Goal: Information Seeking & Learning: Learn about a topic

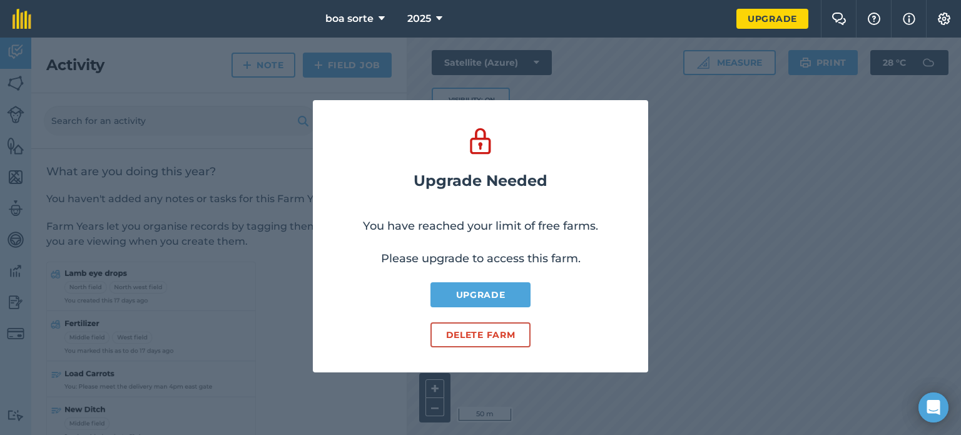
click at [720, 237] on div "Upgrade Needed You have reached your limit of free farms. Please upgrade to acc…" at bounding box center [480, 236] width 961 height 397
click at [383, 21] on icon at bounding box center [381, 18] width 6 height 15
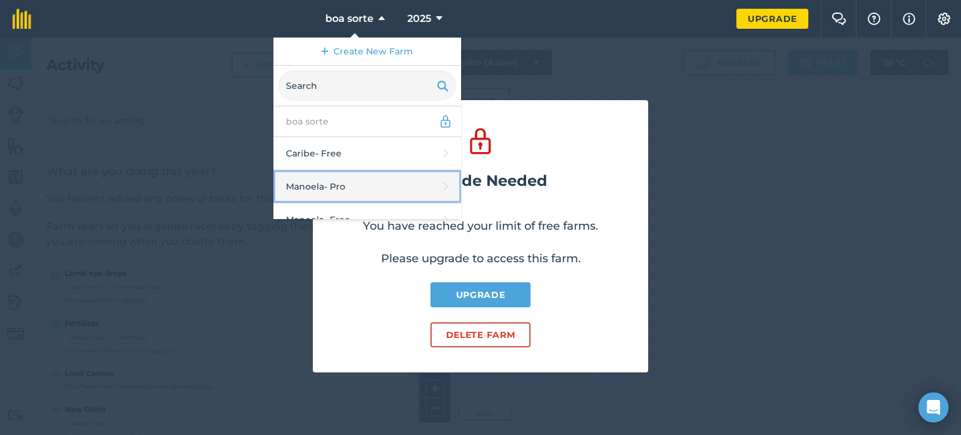
click at [366, 188] on link "Manoela - Pro" at bounding box center [367, 186] width 188 height 33
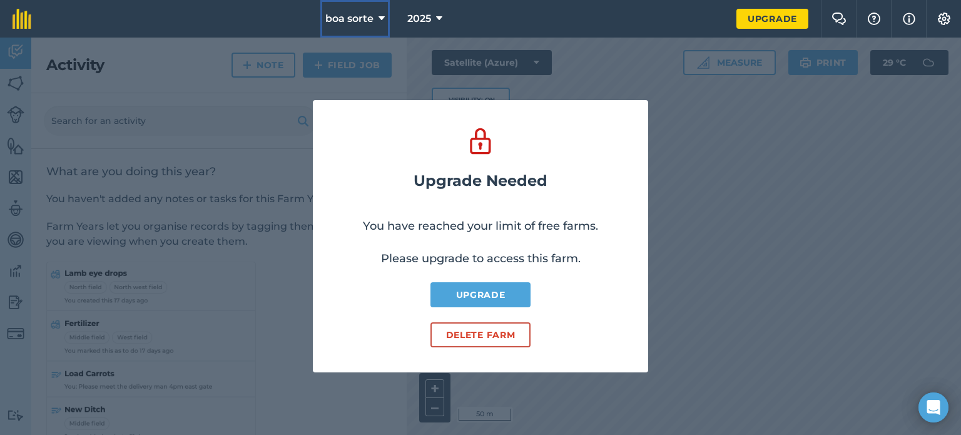
click at [382, 24] on icon at bounding box center [381, 18] width 6 height 15
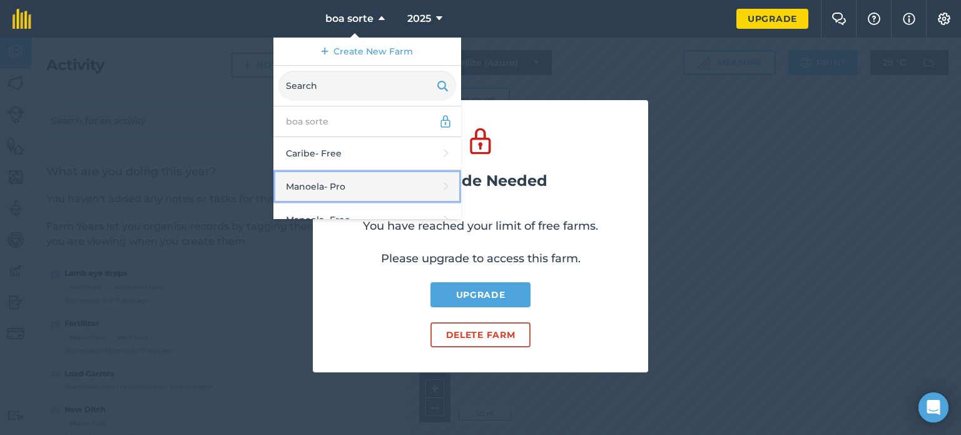
click at [325, 187] on link "Manoela - Pro" at bounding box center [367, 186] width 188 height 33
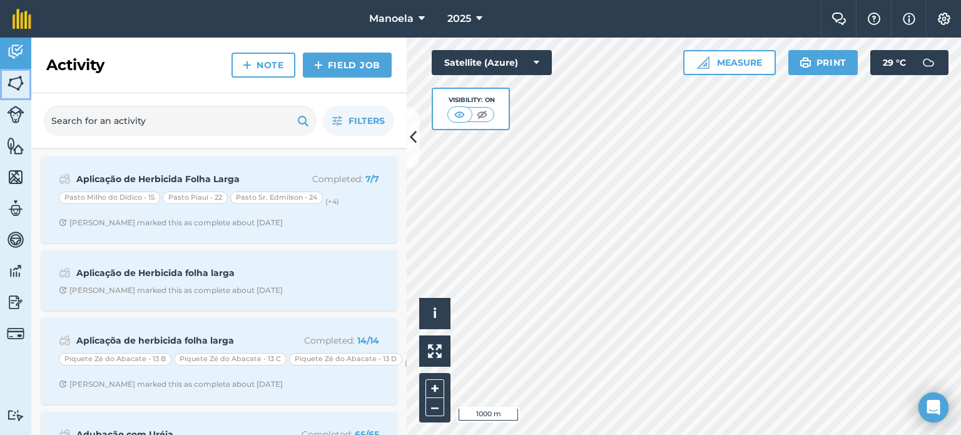
click at [24, 88] on img at bounding box center [16, 83] width 18 height 19
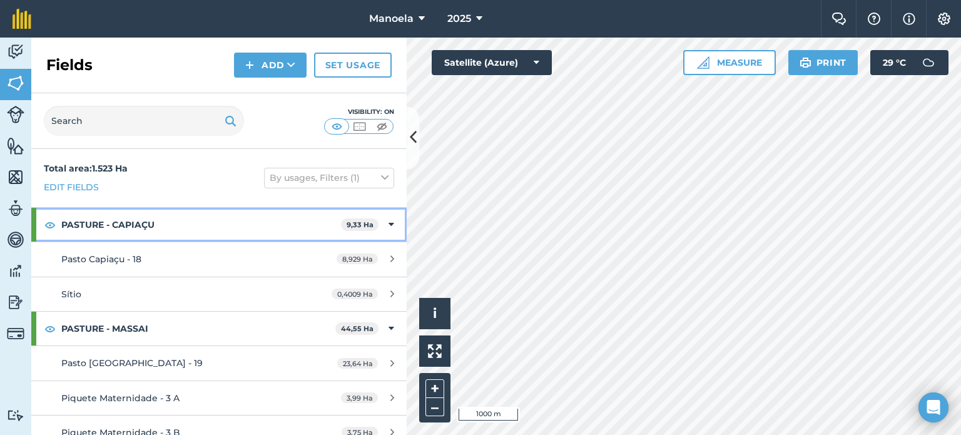
click at [388, 226] on icon at bounding box center [391, 225] width 6 height 14
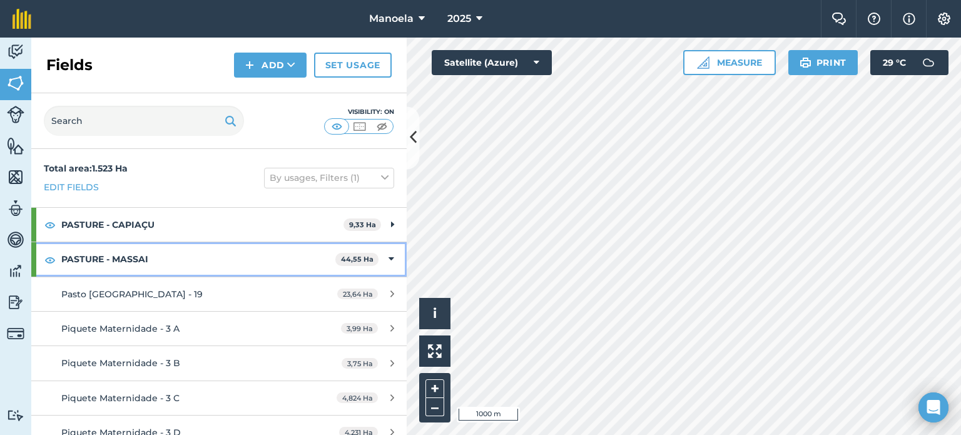
click at [386, 257] on div "PASTURE - MASSAI 44,55 Ha" at bounding box center [218, 259] width 375 height 34
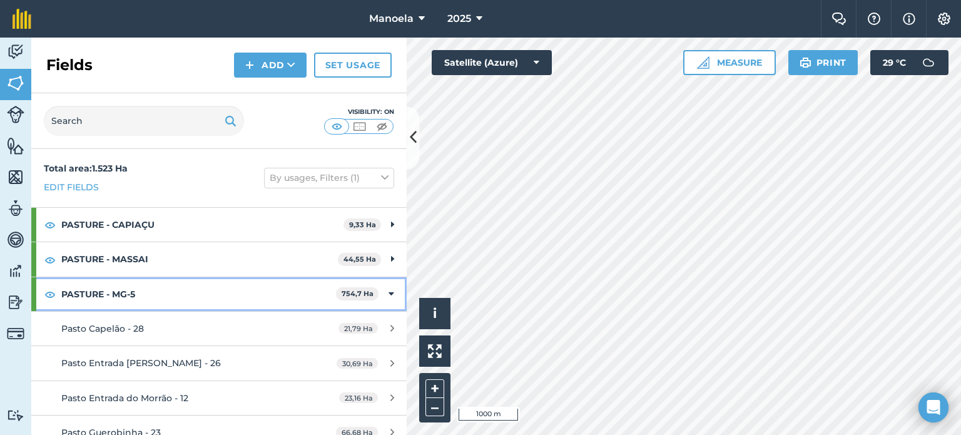
click at [388, 293] on div "PASTURE - MG-5 754,7 Ha" at bounding box center [218, 294] width 375 height 34
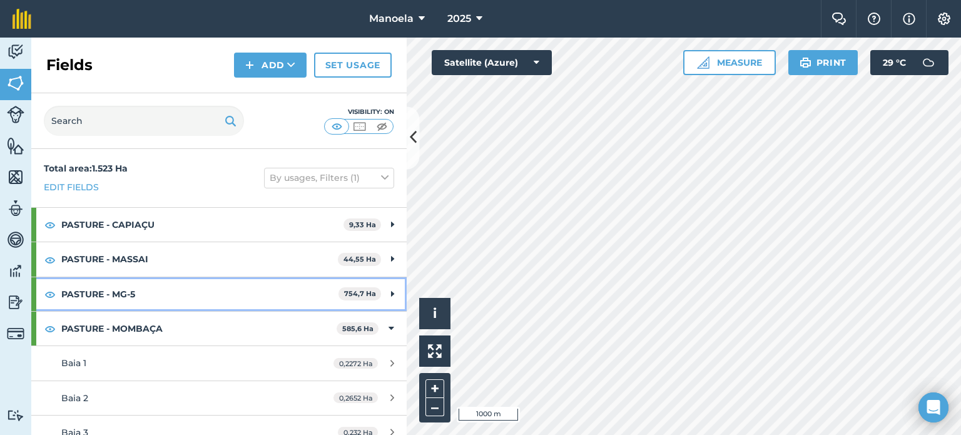
scroll to position [63, 0]
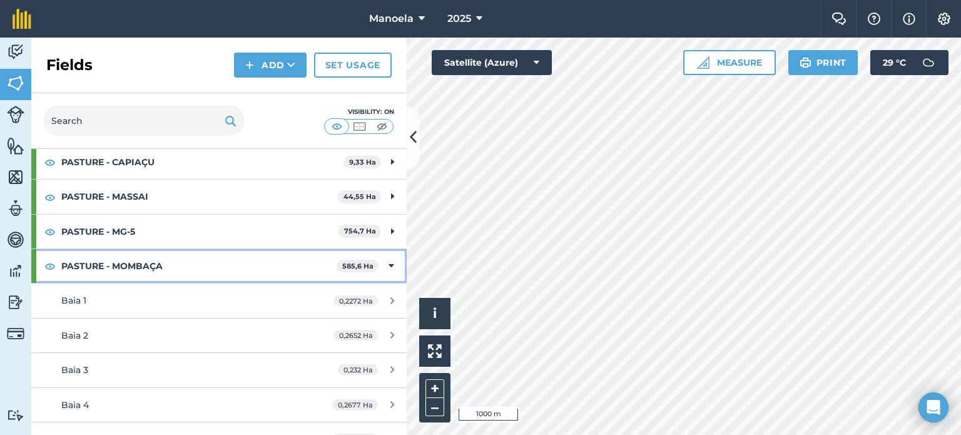
click at [378, 266] on div "PASTURE - MOMBAÇA 585,6 Ha" at bounding box center [218, 266] width 375 height 34
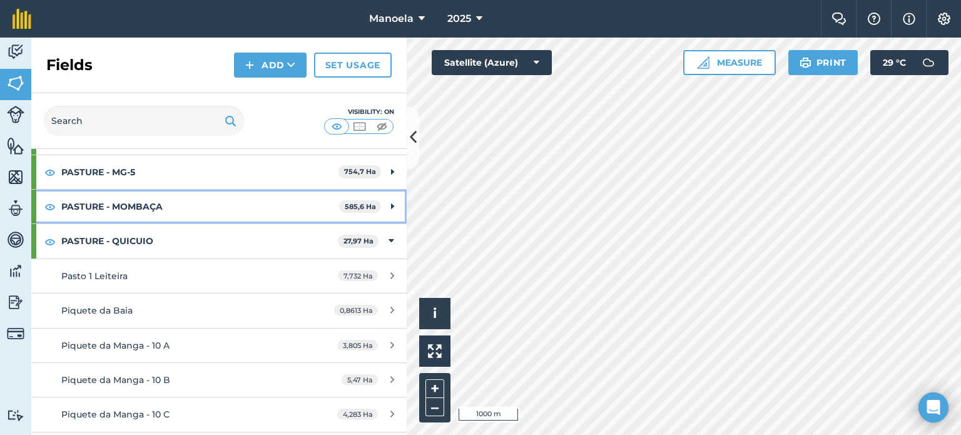
scroll to position [125, 0]
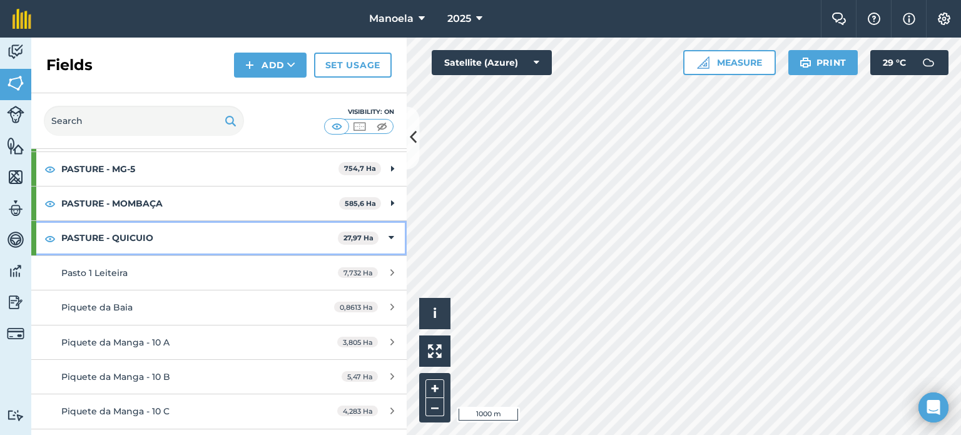
click at [378, 238] on div "PASTURE - QUICUIO 27,97 Ha" at bounding box center [218, 238] width 375 height 34
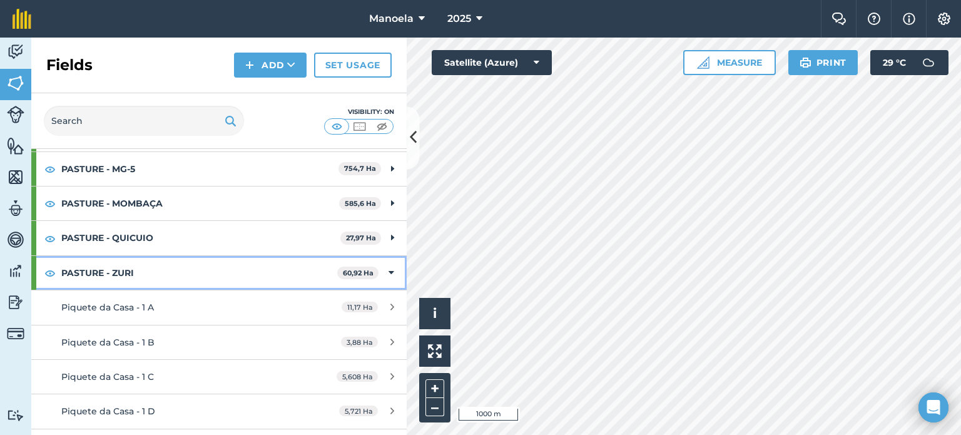
click at [388, 268] on icon at bounding box center [391, 273] width 6 height 14
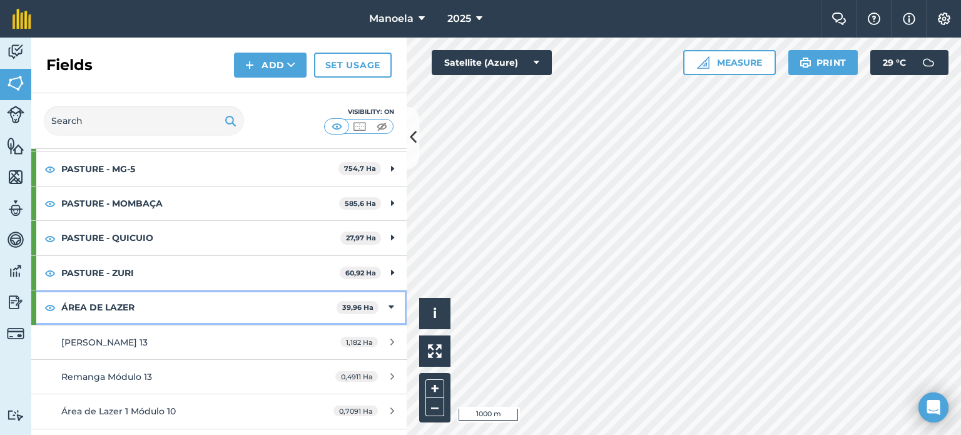
click at [388, 299] on div "ÁREA DE LAZER 39,96 Ha" at bounding box center [218, 307] width 375 height 34
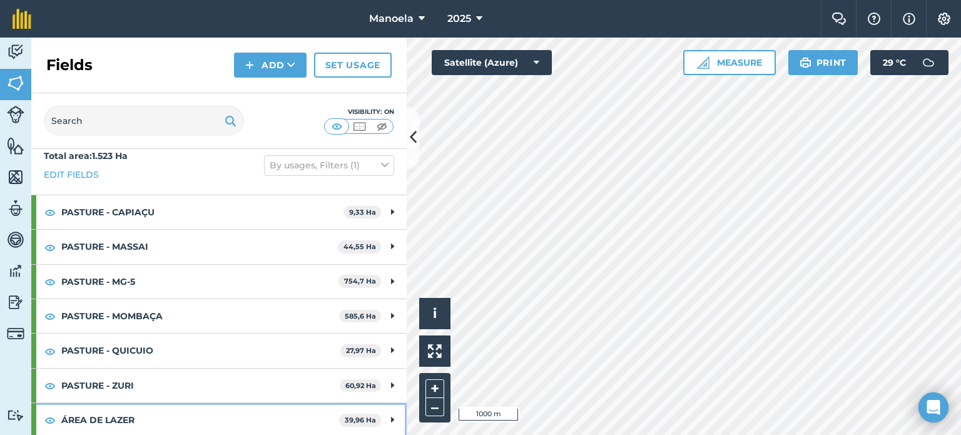
scroll to position [13, 0]
click at [50, 418] on img at bounding box center [49, 419] width 11 height 15
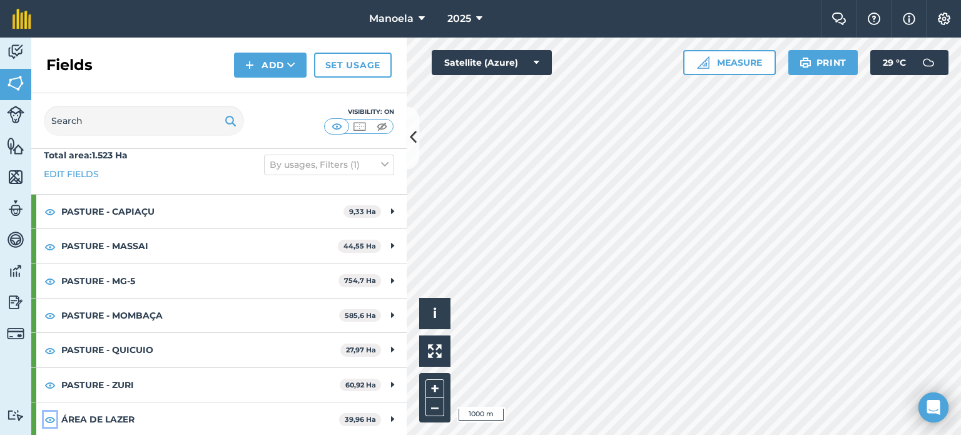
scroll to position [0, 0]
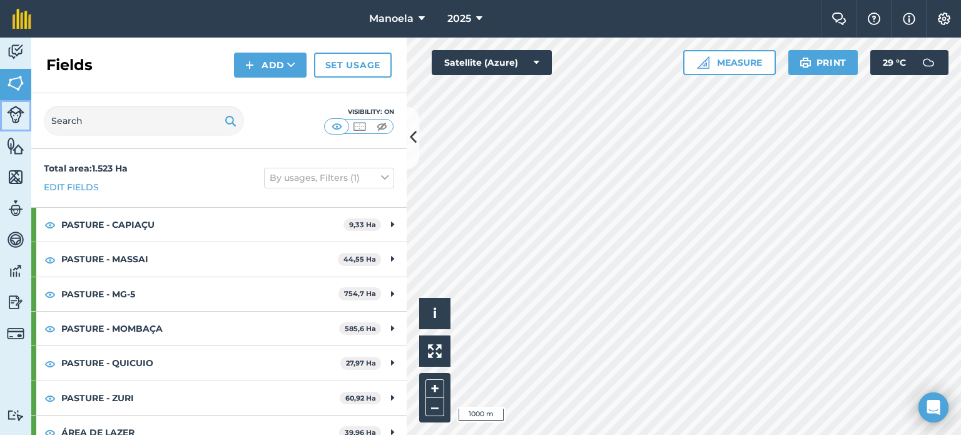
click at [11, 119] on img at bounding box center [16, 115] width 18 height 18
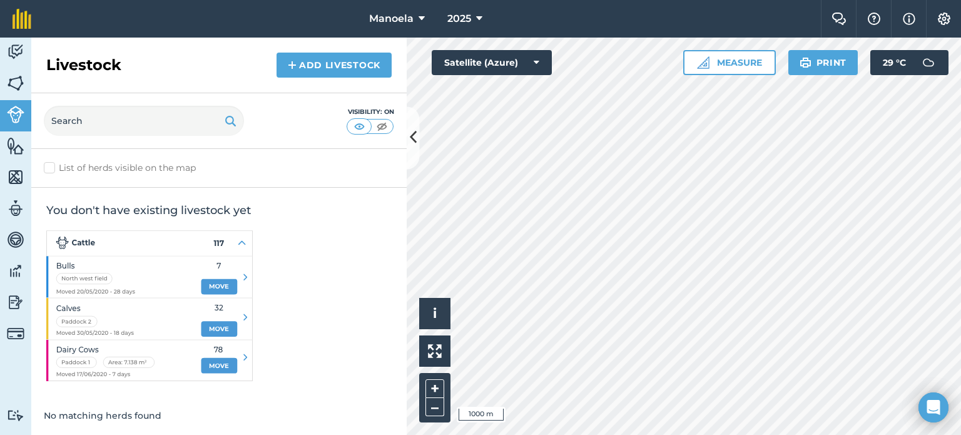
click at [54, 170] on label "List of herds visible on the map" at bounding box center [219, 167] width 350 height 13
click at [52, 169] on input "List of herds visible on the map" at bounding box center [48, 165] width 8 height 8
click at [53, 165] on label "List of herds visible on the map" at bounding box center [219, 167] width 350 height 13
click at [52, 165] on input "List of herds visible on the map" at bounding box center [48, 165] width 8 height 8
checkbox input "false"
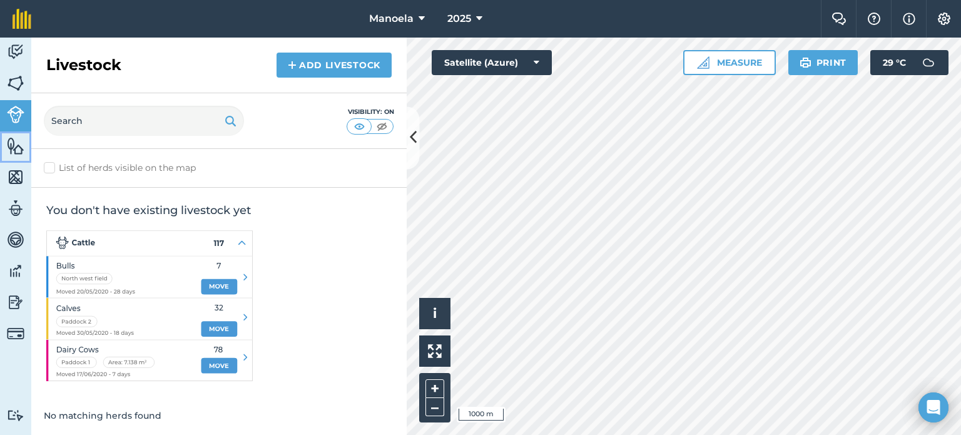
click at [16, 147] on img at bounding box center [16, 145] width 18 height 19
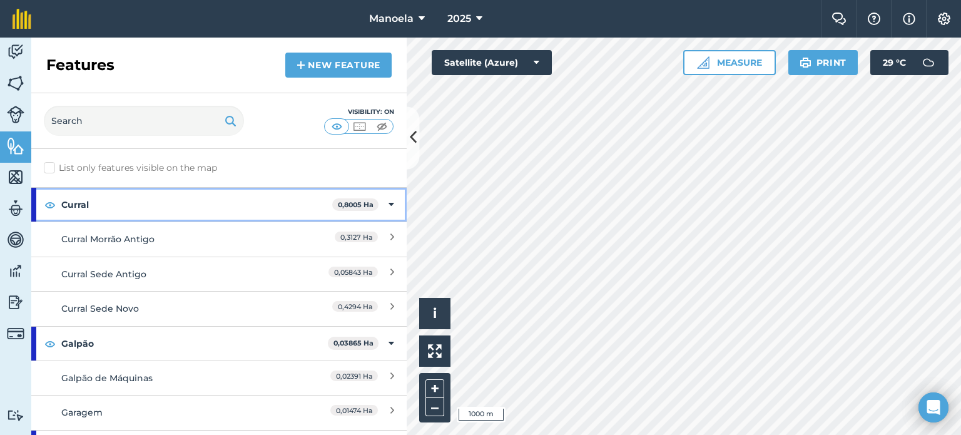
click at [386, 203] on div "Curral 0,8005 Ha" at bounding box center [218, 205] width 375 height 34
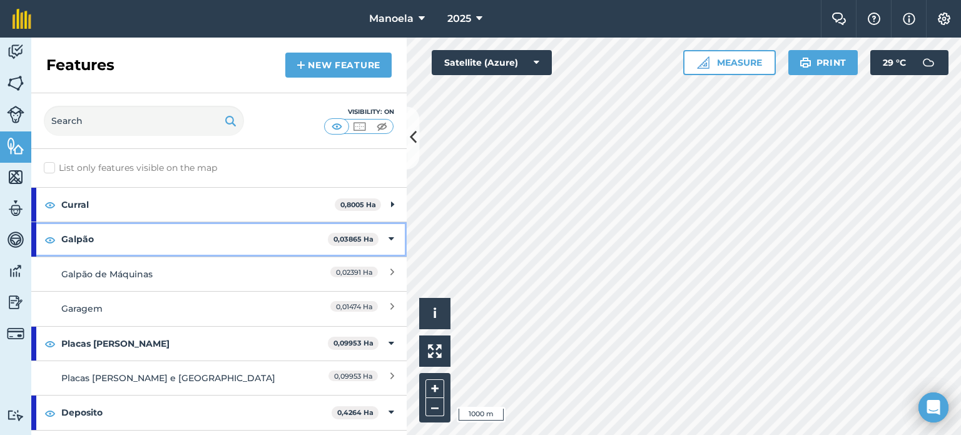
click at [381, 230] on div "Galpão 0,03865 Ha" at bounding box center [218, 239] width 375 height 34
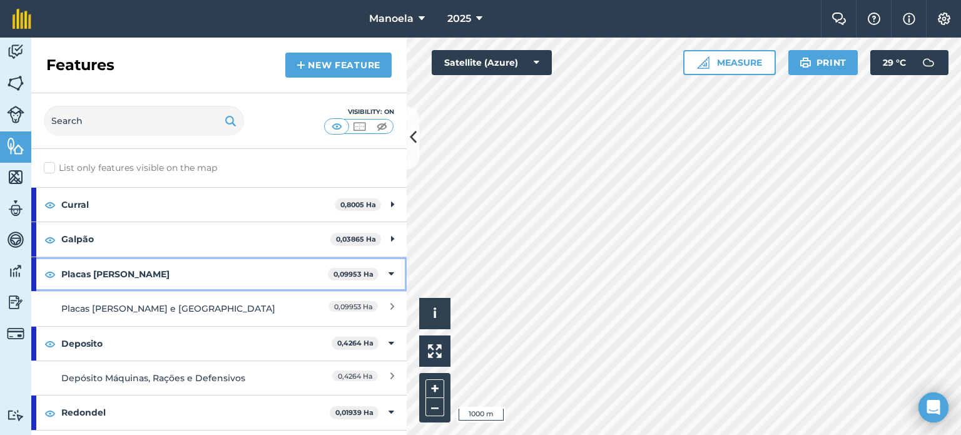
click at [386, 267] on div "Placas [PERSON_NAME] 0,09953 Ha" at bounding box center [218, 274] width 375 height 34
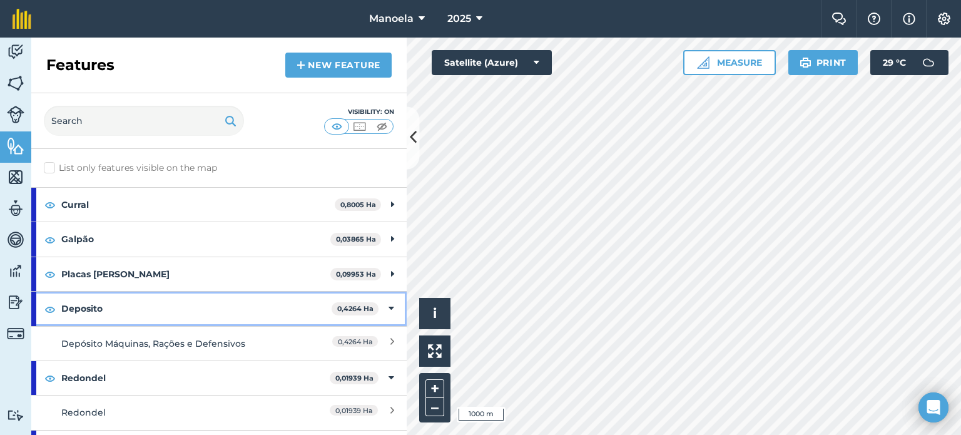
click at [385, 311] on div "Deposito 0,4264 Ha" at bounding box center [218, 308] width 375 height 34
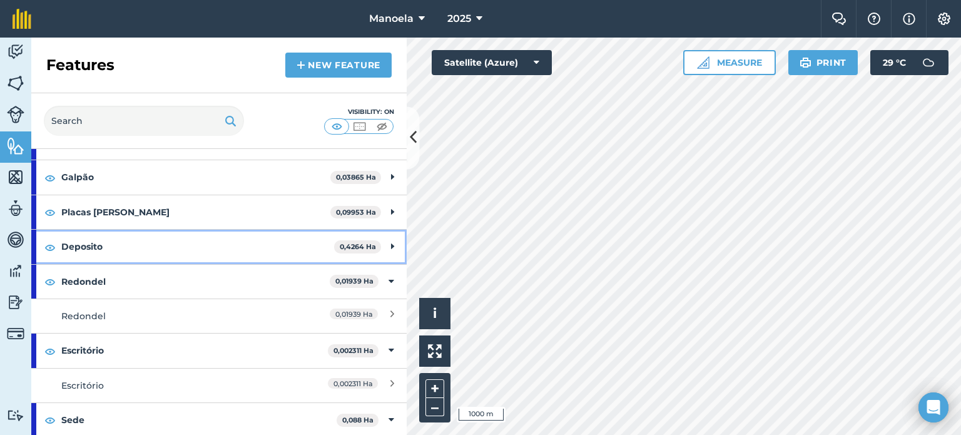
scroll to position [63, 0]
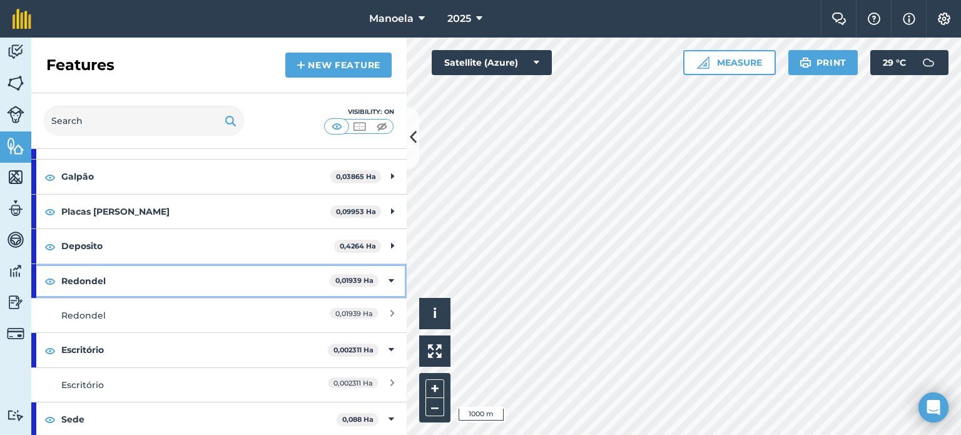
click at [382, 264] on div "Redondel 0,01939 Ha" at bounding box center [218, 281] width 375 height 34
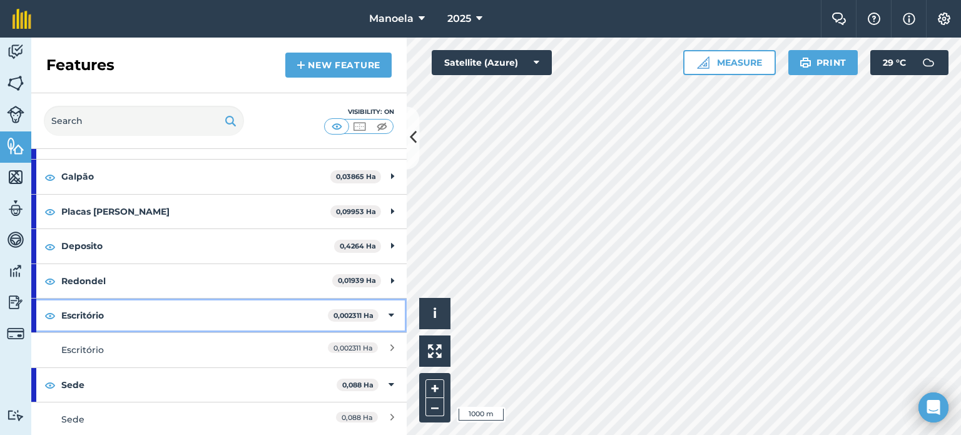
click at [389, 313] on div "Escritório 0,002311 Ha" at bounding box center [218, 315] width 375 height 34
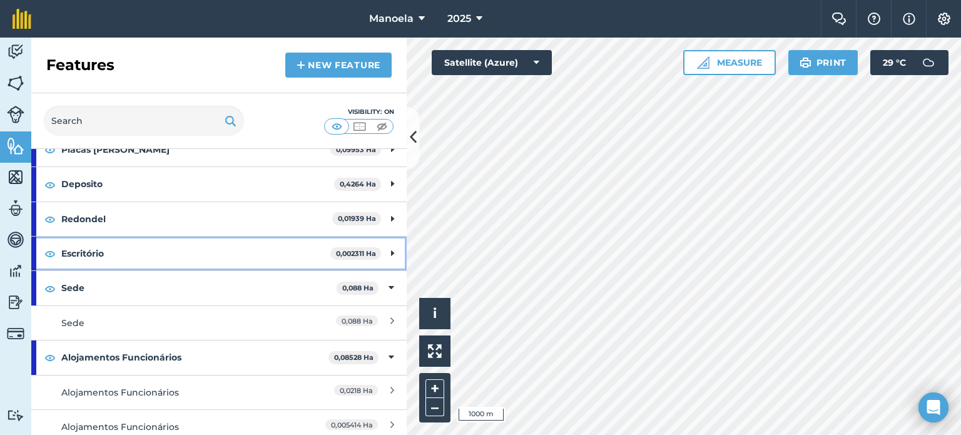
scroll to position [125, 0]
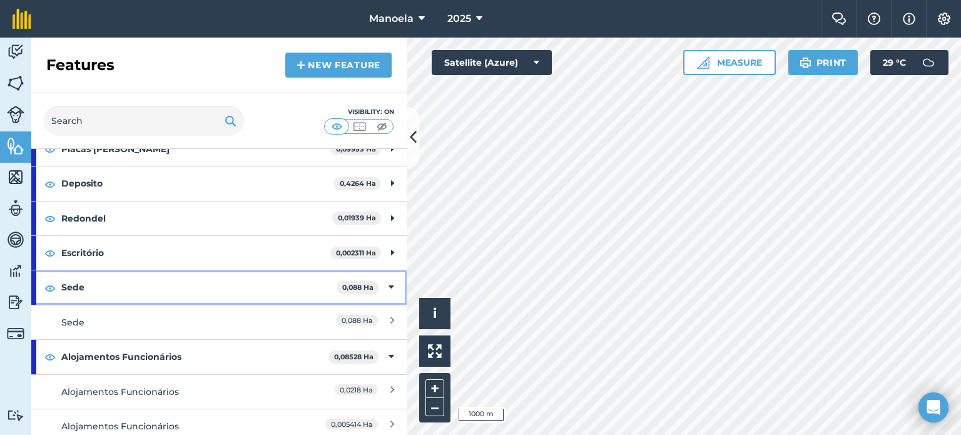
click at [388, 288] on icon at bounding box center [391, 287] width 6 height 14
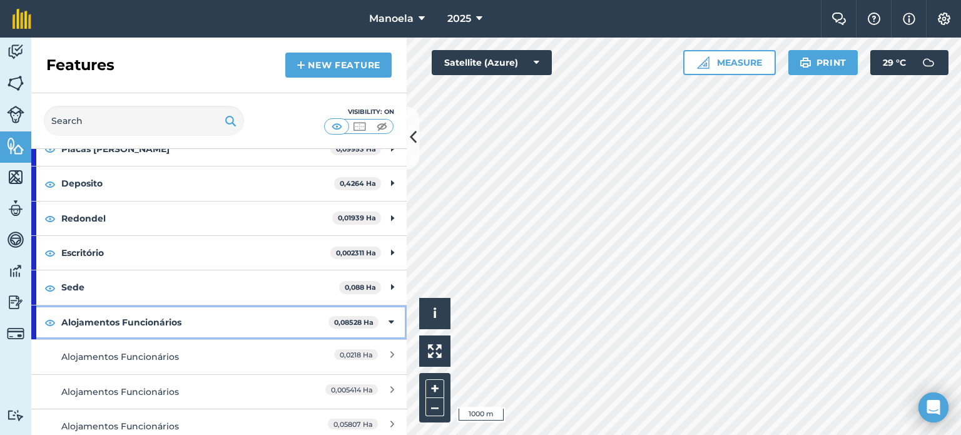
click at [386, 315] on div "Alojamentos Funcionários 0,08528 Ha" at bounding box center [218, 322] width 375 height 34
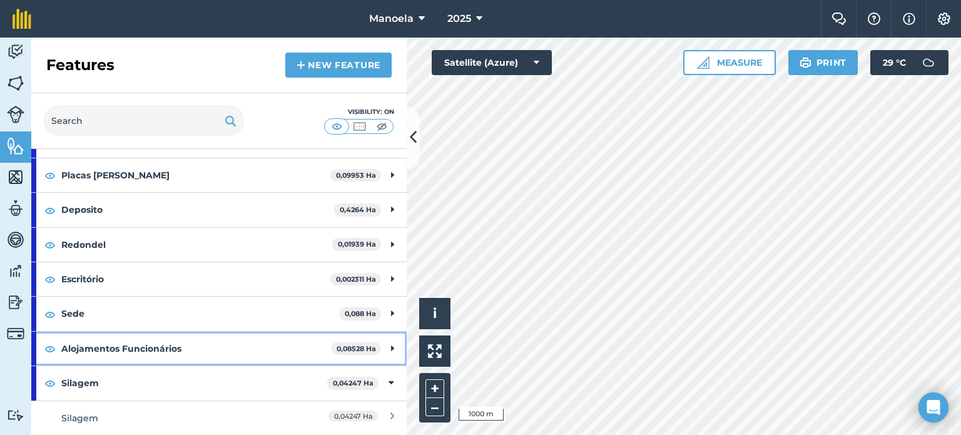
scroll to position [97, 0]
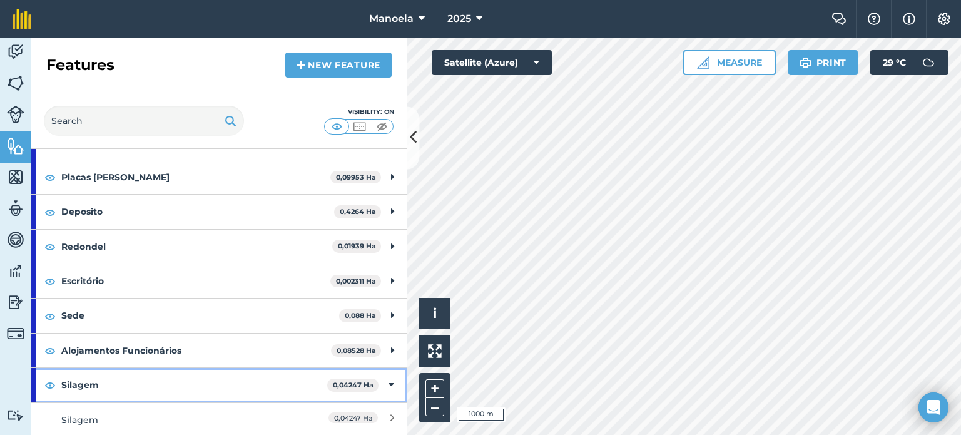
click at [388, 381] on icon at bounding box center [391, 385] width 6 height 14
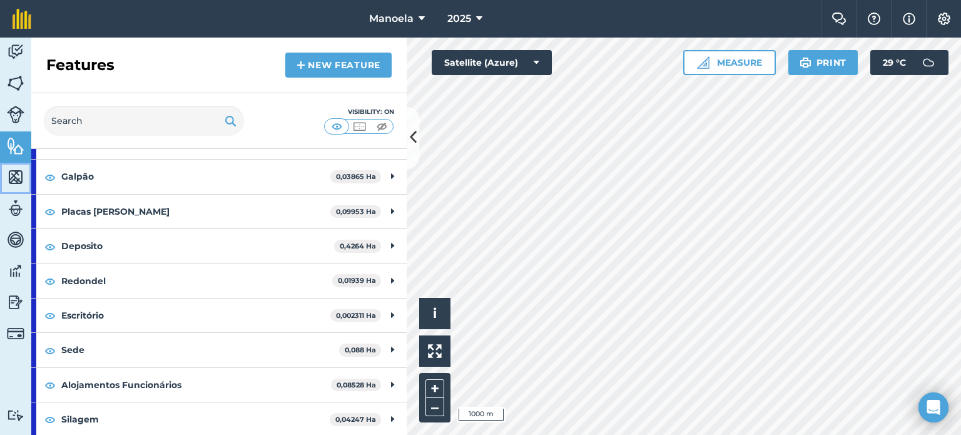
click at [19, 179] on img at bounding box center [16, 177] width 18 height 19
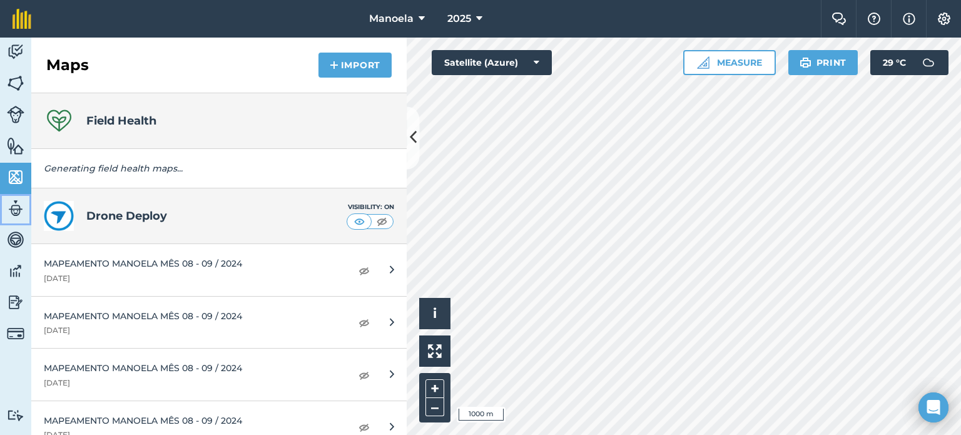
click at [15, 213] on img at bounding box center [16, 208] width 18 height 19
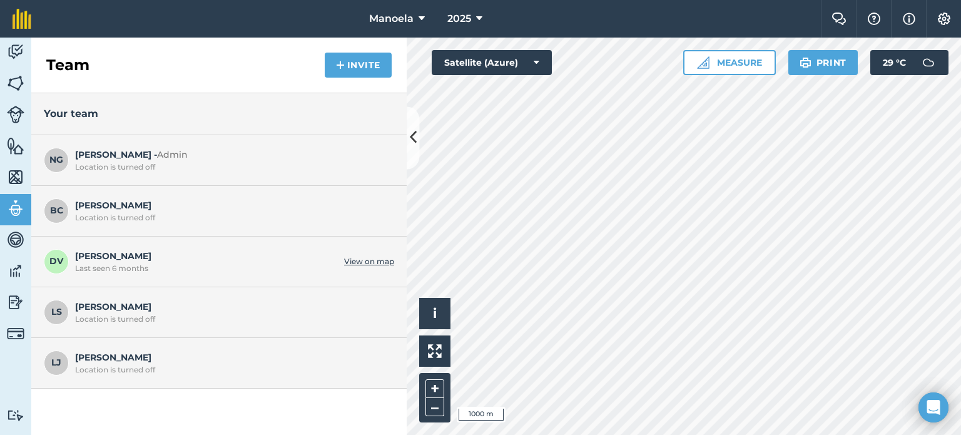
click at [374, 267] on div "DV [PERSON_NAME] Last seen 6 months View on map" at bounding box center [218, 261] width 375 height 51
click at [376, 260] on link "View on map" at bounding box center [369, 261] width 50 height 10
click at [21, 237] on img at bounding box center [16, 239] width 18 height 19
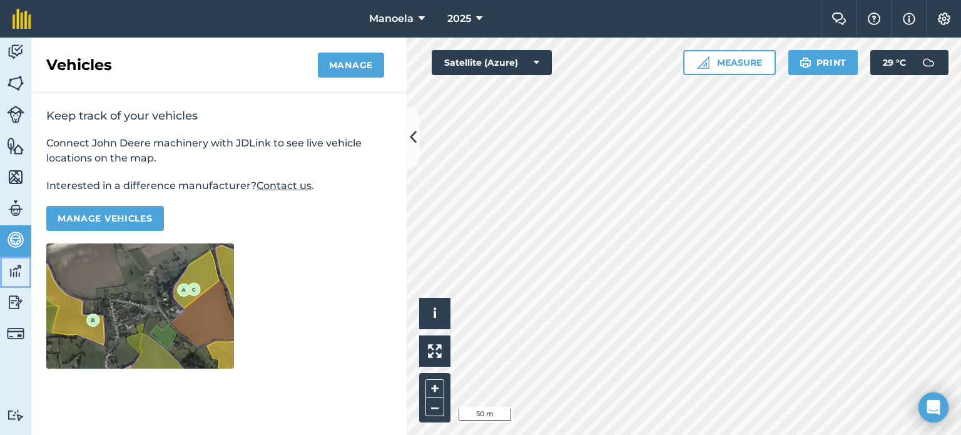
click at [13, 275] on img at bounding box center [16, 270] width 18 height 19
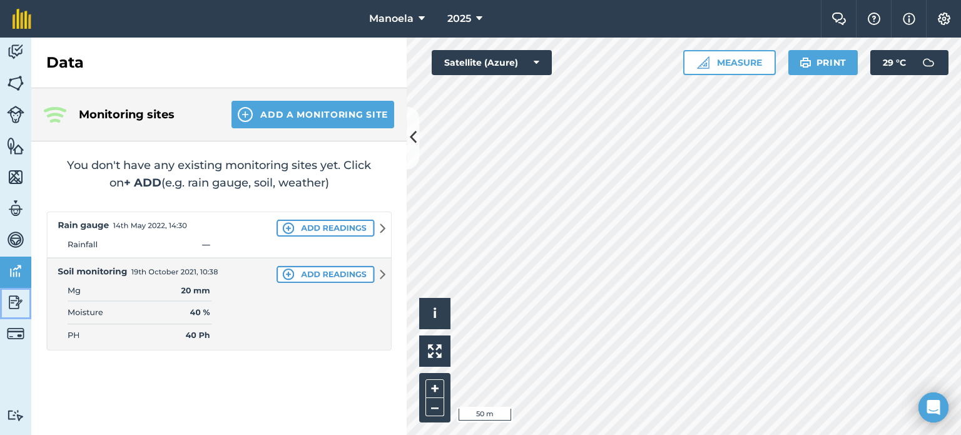
click at [18, 305] on img at bounding box center [16, 302] width 18 height 19
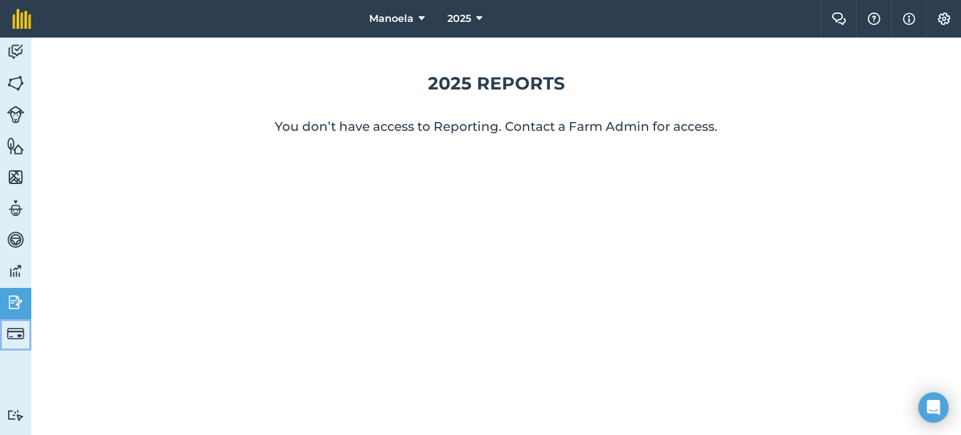
click at [14, 330] on img at bounding box center [16, 334] width 18 height 18
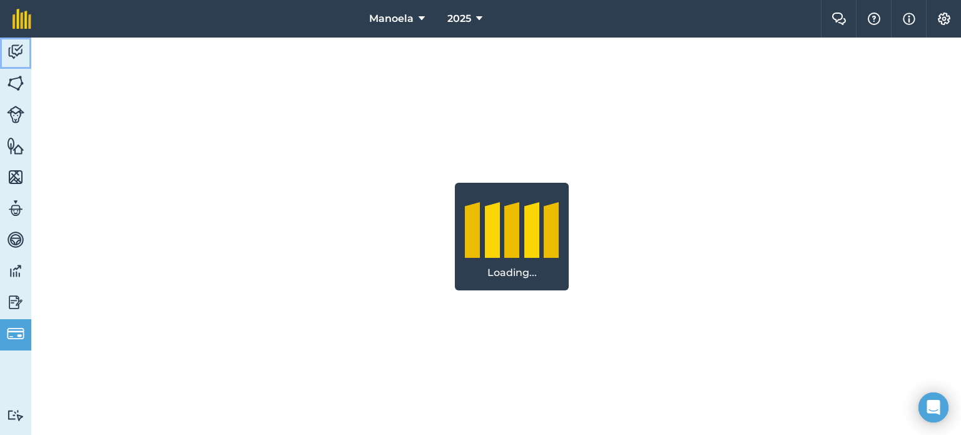
click at [18, 58] on img at bounding box center [16, 52] width 18 height 19
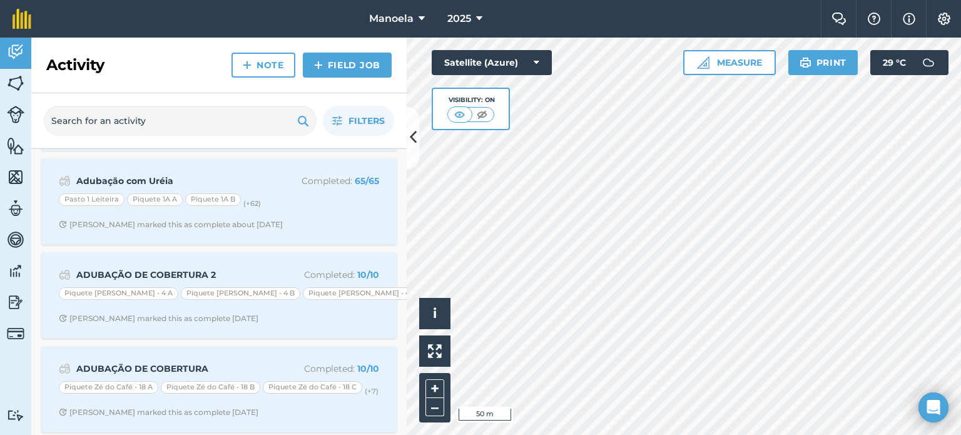
scroll to position [266, 0]
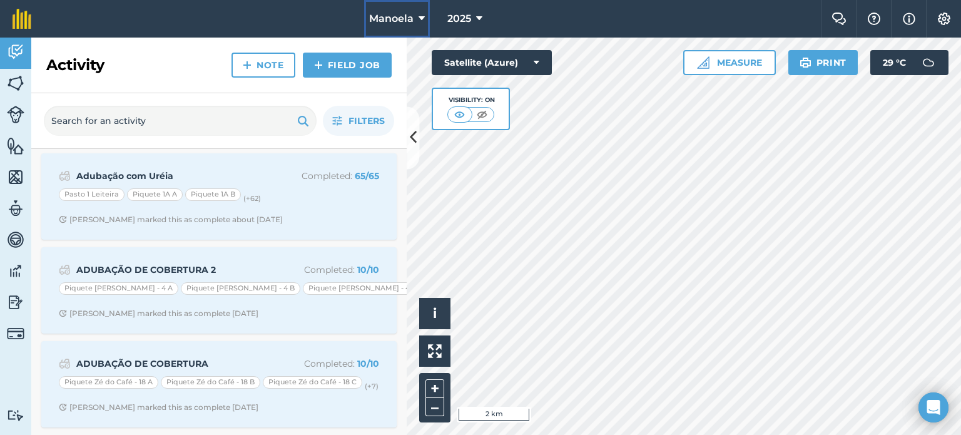
click at [404, 31] on button "Manoela" at bounding box center [397, 19] width 66 height 38
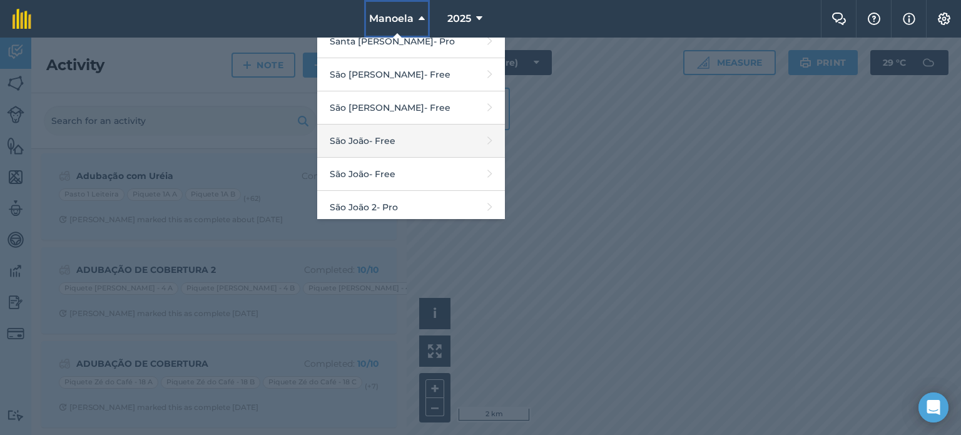
scroll to position [215, 0]
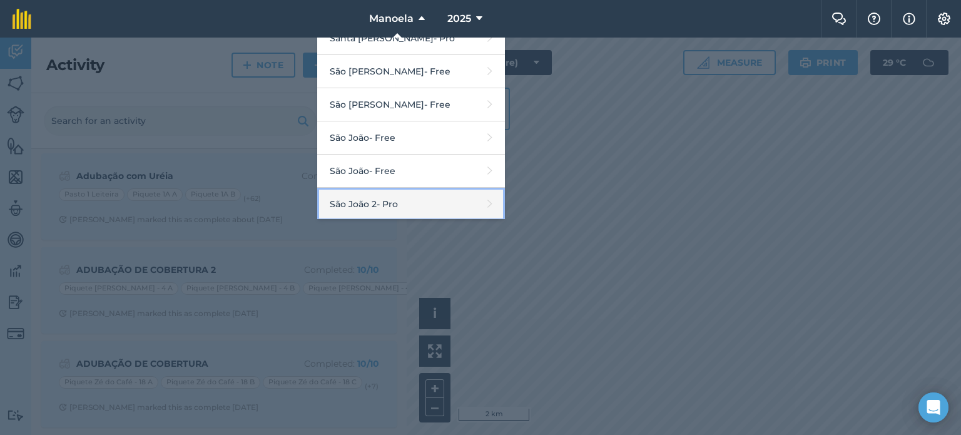
click at [400, 199] on link "São João 2 - Pro" at bounding box center [411, 204] width 188 height 33
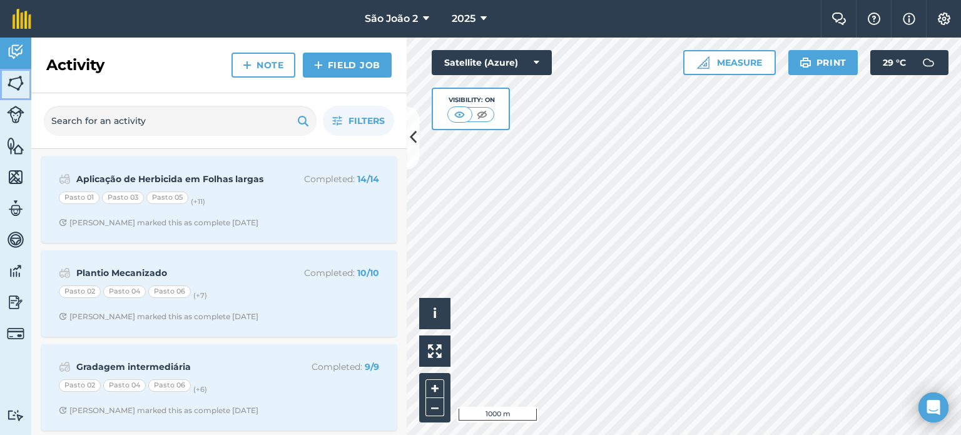
click at [18, 96] on link "Fields" at bounding box center [15, 84] width 31 height 31
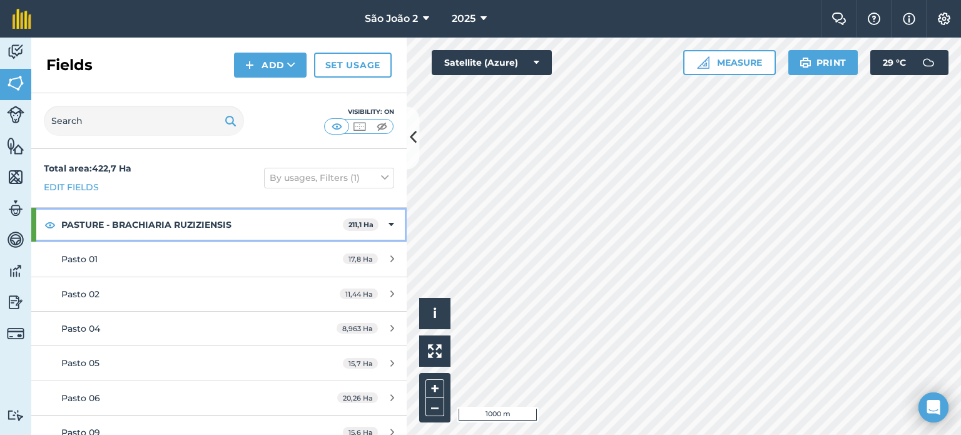
click at [385, 224] on div "PASTURE - BRACHIARIA RUZIZIENSIS 211,1 Ha" at bounding box center [218, 225] width 375 height 34
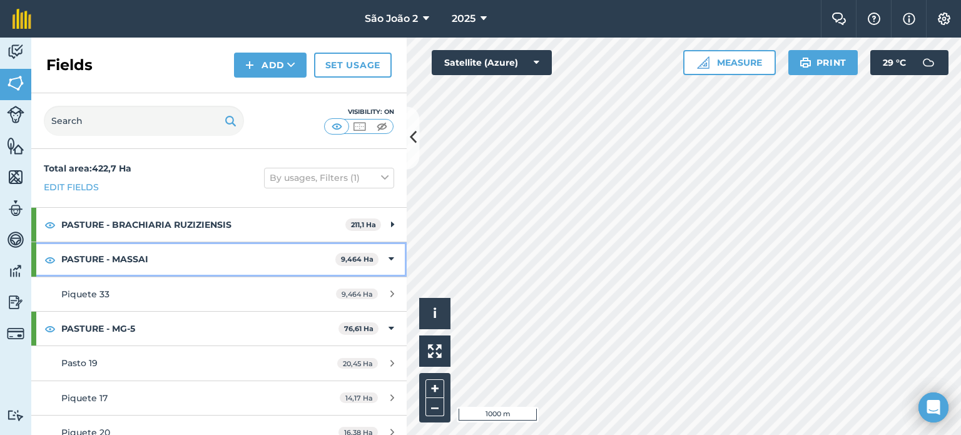
click at [386, 255] on div "PASTURE - MASSAI 9,464 Ha" at bounding box center [218, 259] width 375 height 34
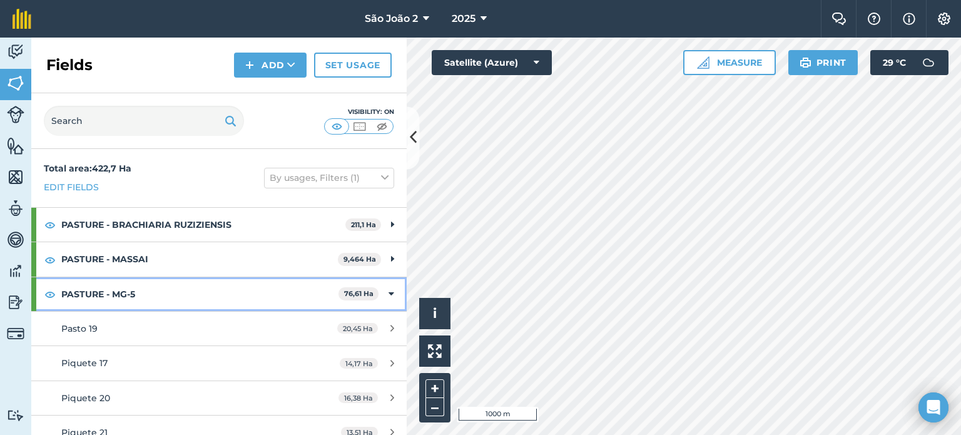
click at [388, 287] on icon at bounding box center [391, 294] width 6 height 14
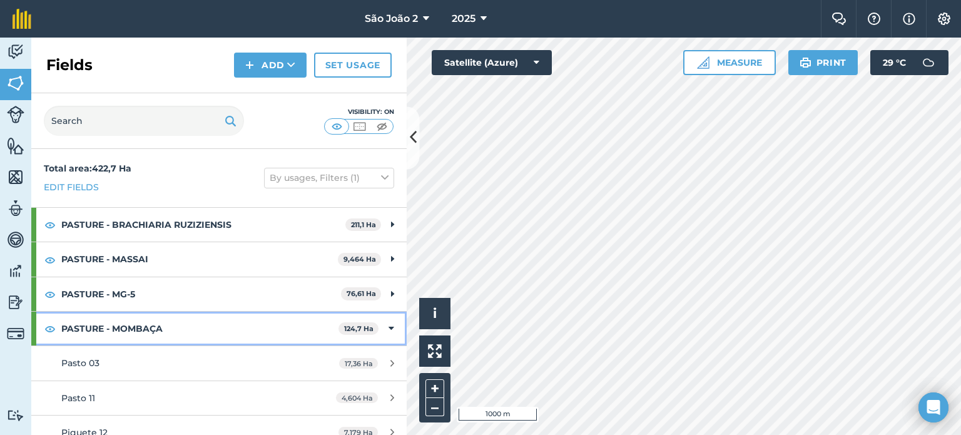
click at [388, 331] on icon at bounding box center [391, 328] width 6 height 14
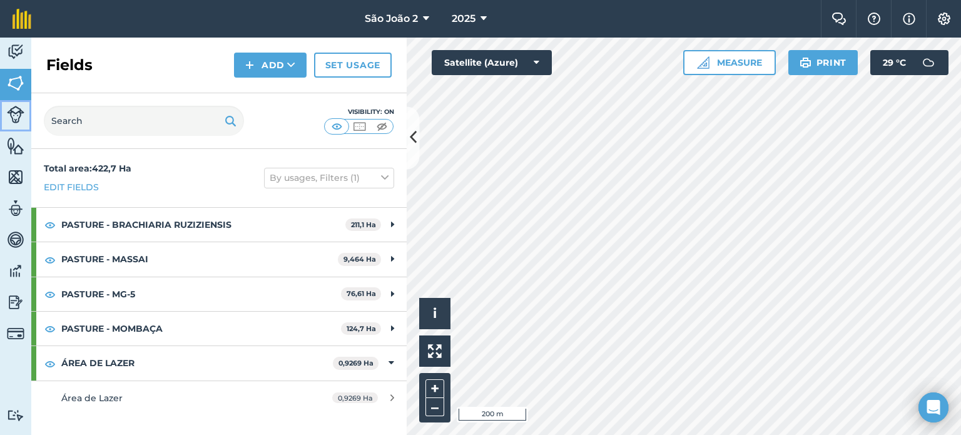
click at [13, 119] on img at bounding box center [16, 115] width 18 height 18
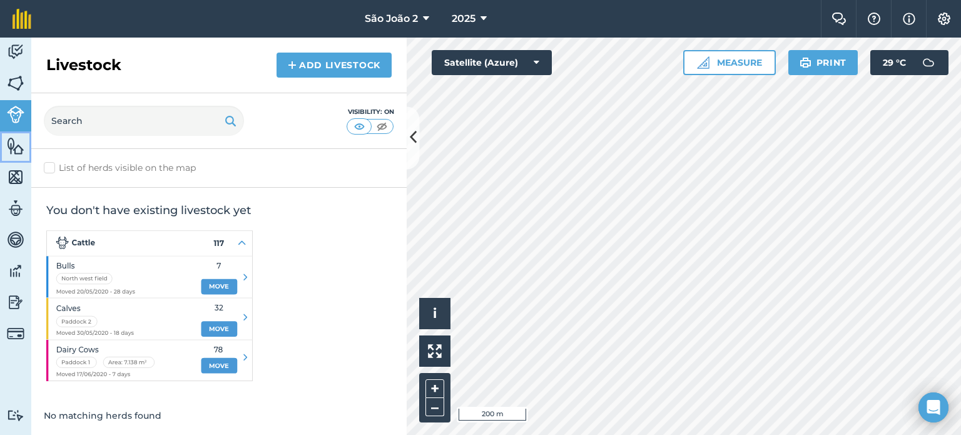
click at [18, 148] on img at bounding box center [16, 145] width 18 height 19
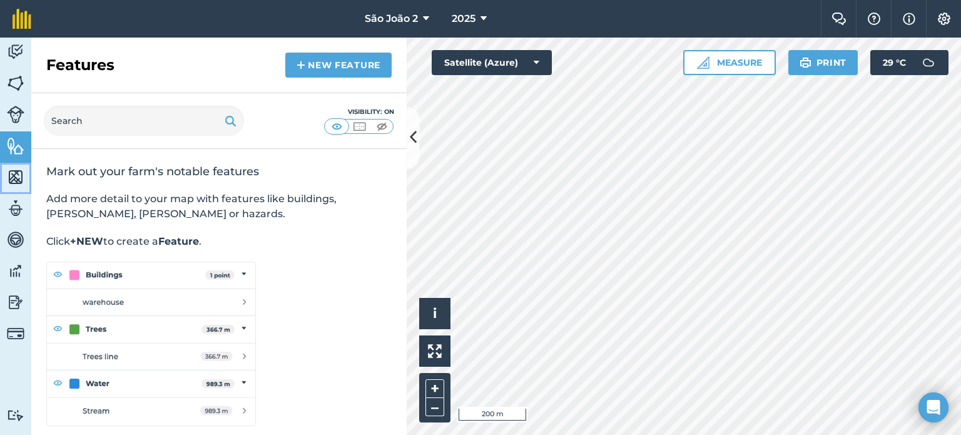
click at [16, 183] on img at bounding box center [16, 177] width 18 height 19
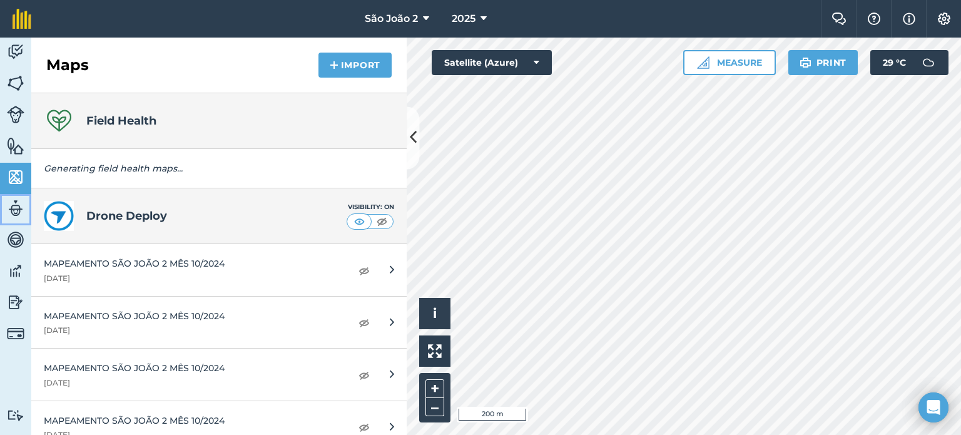
click at [13, 210] on img at bounding box center [16, 208] width 18 height 19
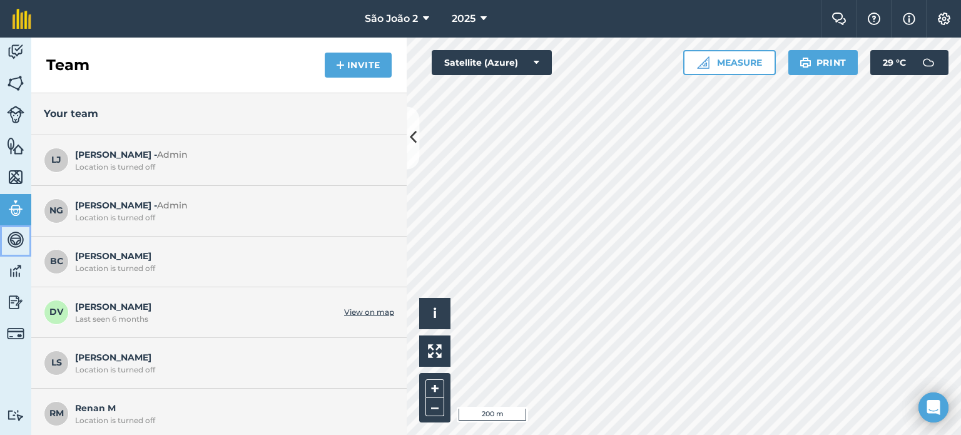
click at [14, 242] on img at bounding box center [16, 239] width 18 height 19
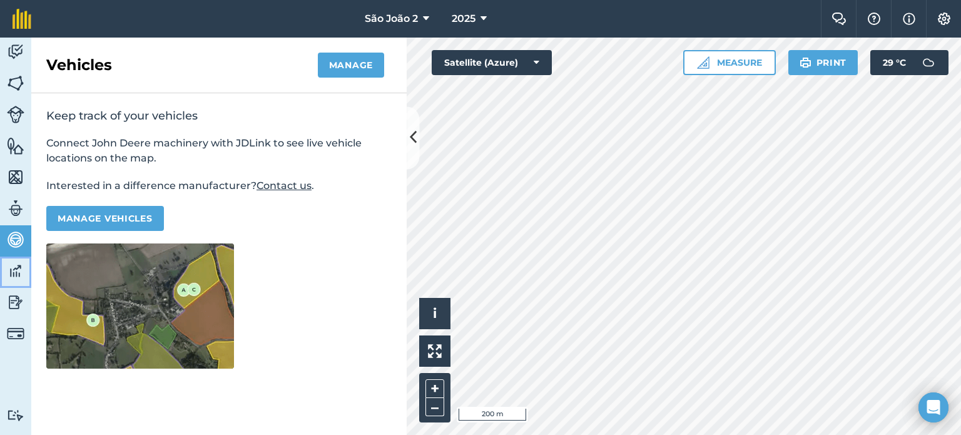
click at [14, 268] on img at bounding box center [16, 270] width 18 height 19
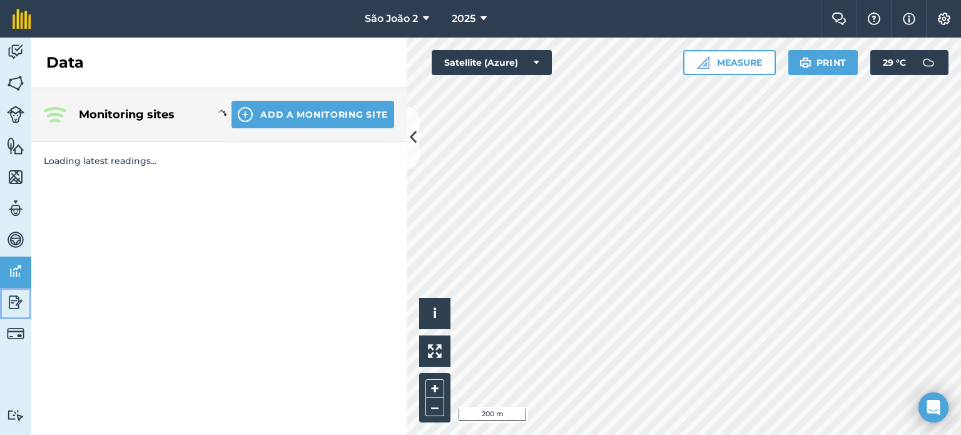
click at [15, 303] on img at bounding box center [16, 302] width 18 height 19
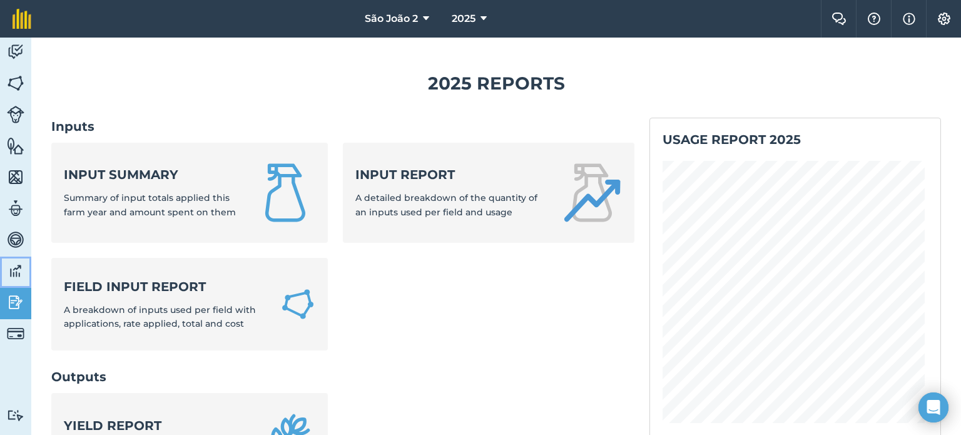
click at [15, 265] on img at bounding box center [16, 270] width 18 height 19
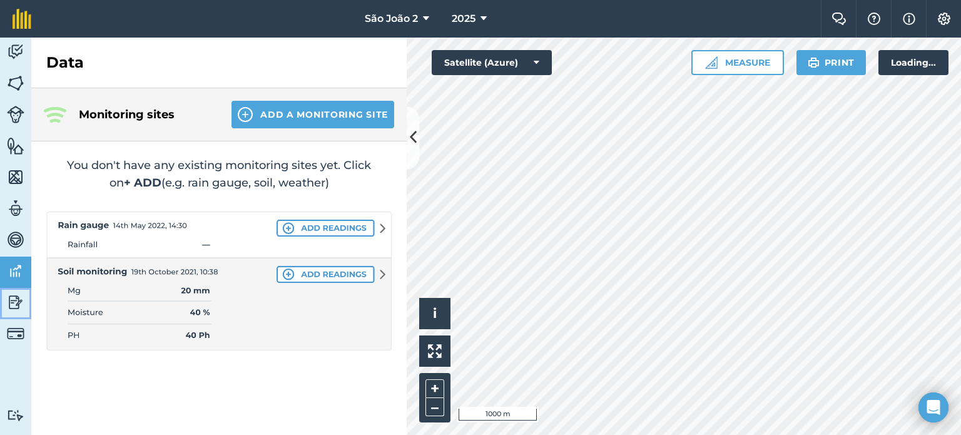
click at [18, 295] on img at bounding box center [16, 302] width 18 height 19
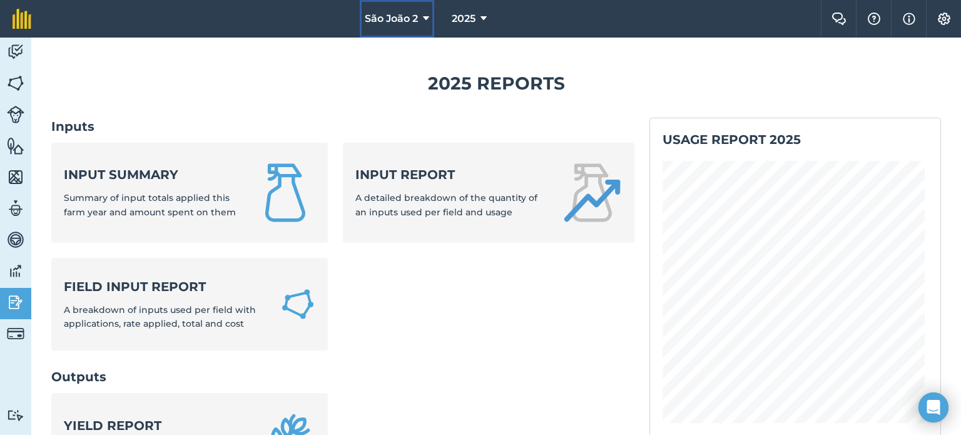
click at [416, 20] on span "São João 2" at bounding box center [391, 18] width 53 height 15
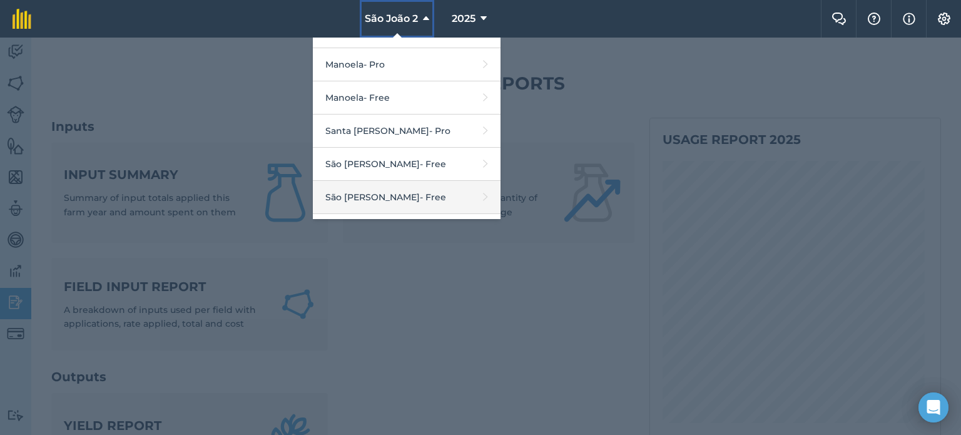
scroll to position [125, 0]
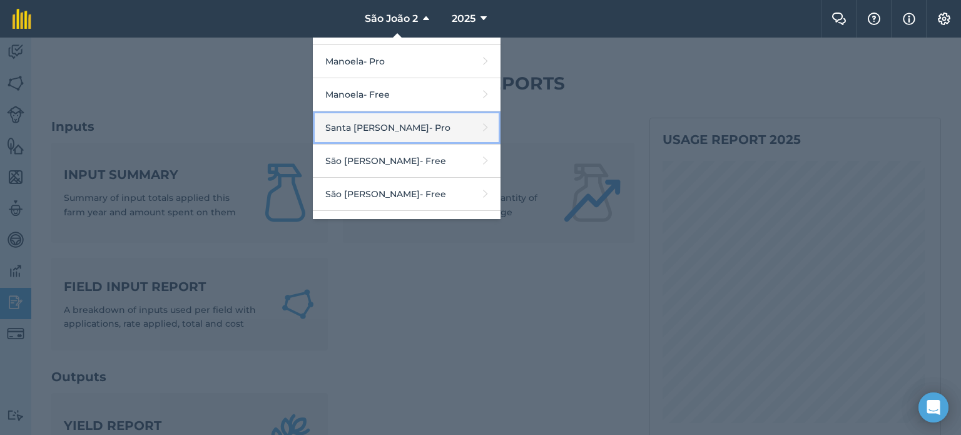
click at [372, 131] on link "Santa [PERSON_NAME] - Pro" at bounding box center [407, 127] width 188 height 33
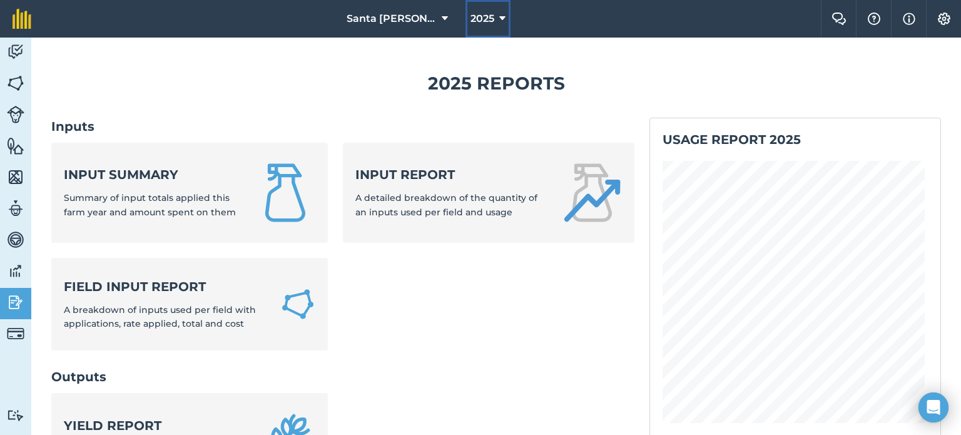
click at [499, 21] on icon at bounding box center [502, 18] width 6 height 15
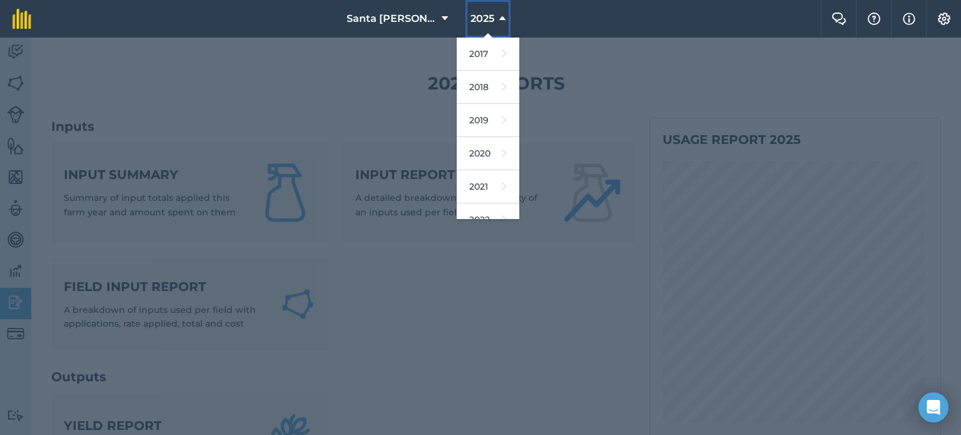
scroll to position [181, 0]
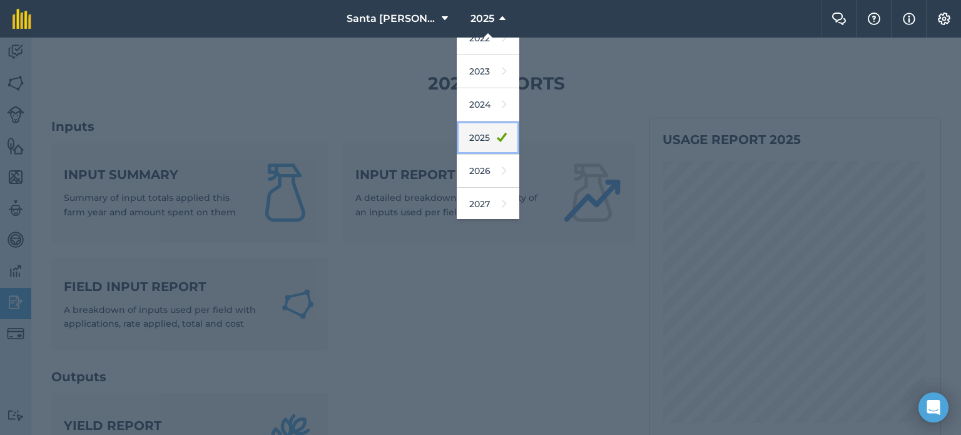
click at [497, 136] on icon at bounding box center [502, 138] width 10 height 18
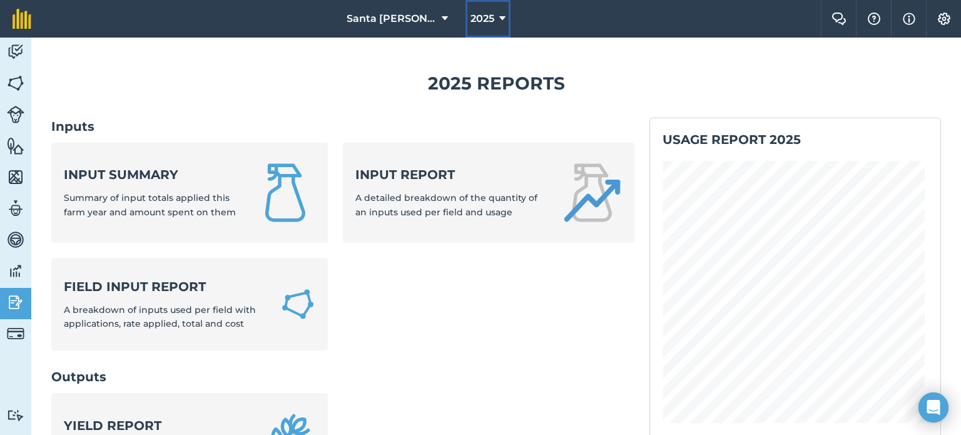
click at [488, 21] on button "2025" at bounding box center [487, 19] width 45 height 38
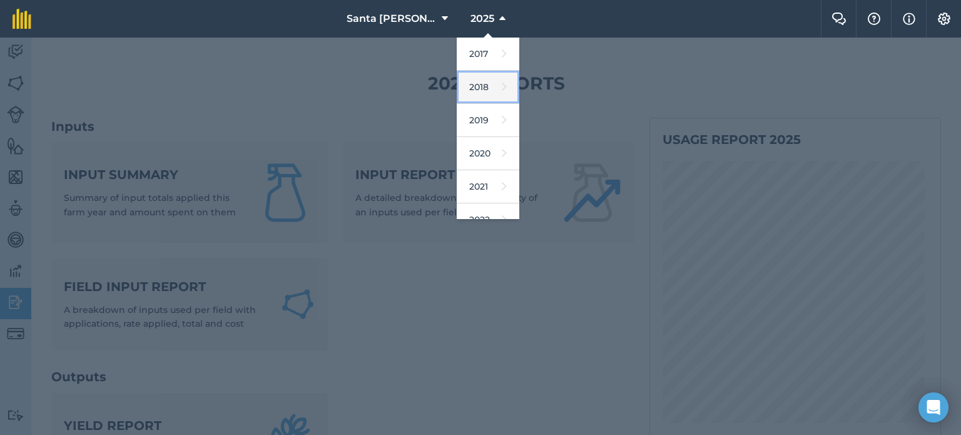
click at [502, 88] on icon at bounding box center [504, 87] width 5 height 18
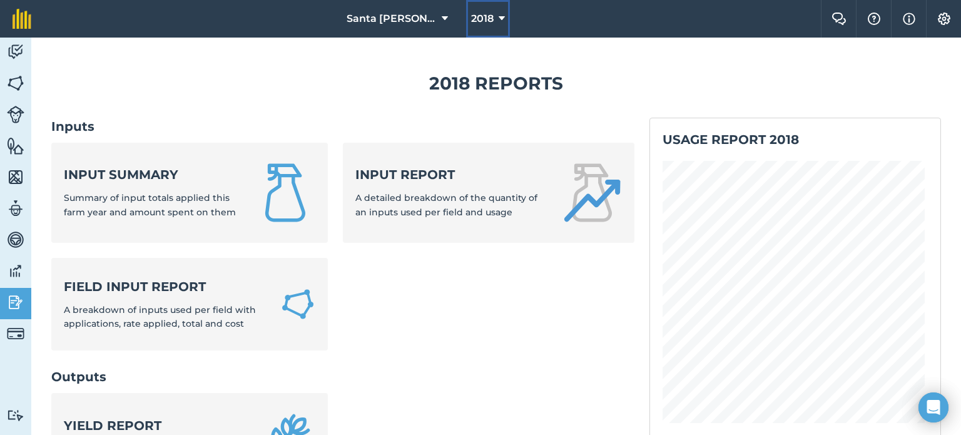
click at [498, 11] on icon at bounding box center [501, 18] width 6 height 15
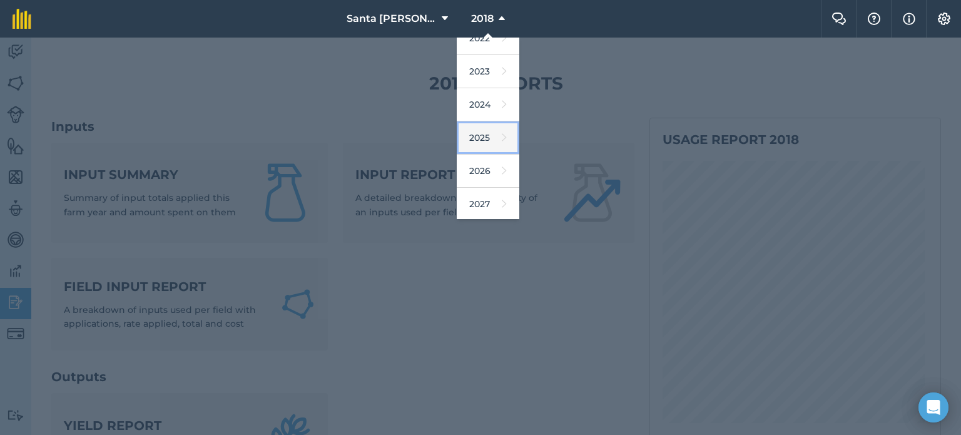
click at [474, 121] on link "2025" at bounding box center [488, 137] width 63 height 33
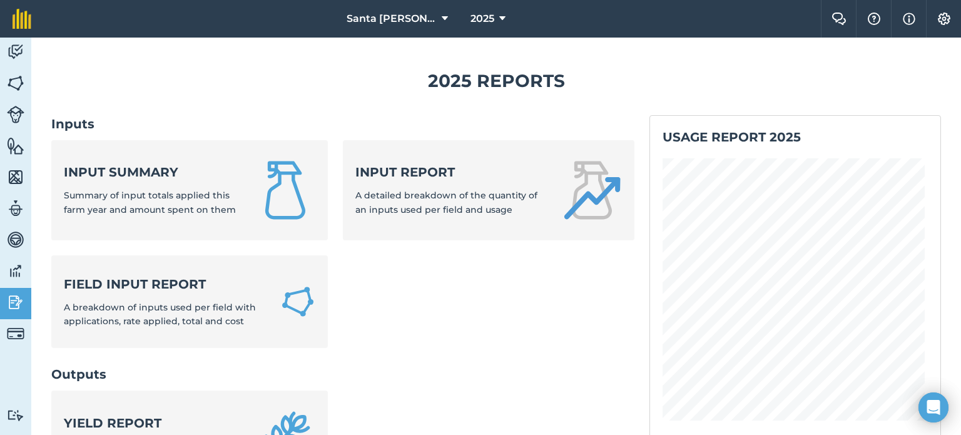
scroll to position [0, 0]
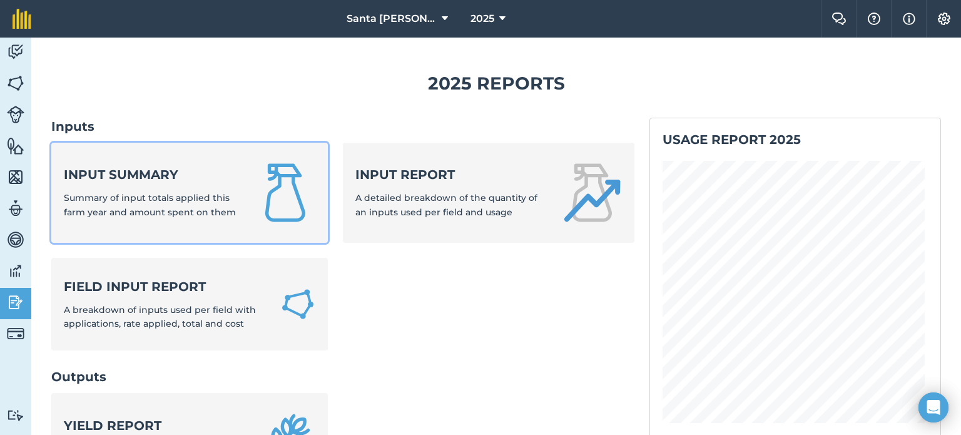
click at [294, 182] on img at bounding box center [285, 193] width 60 height 60
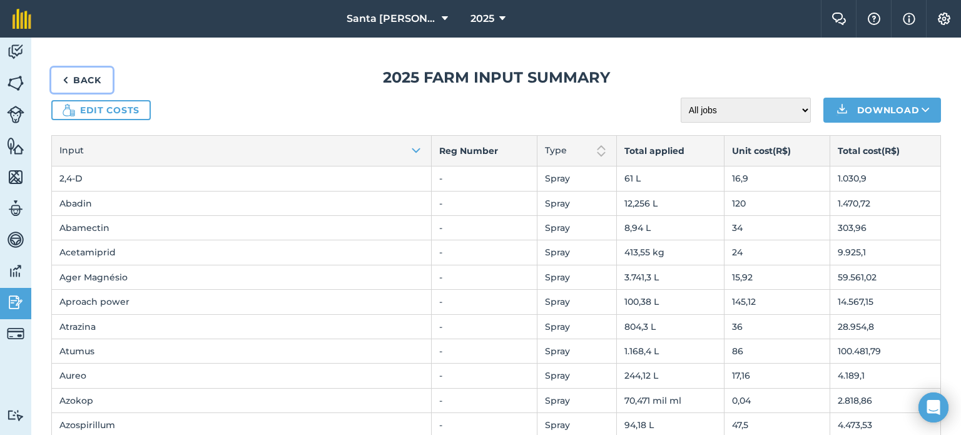
click at [58, 74] on link "Back" at bounding box center [81, 80] width 61 height 25
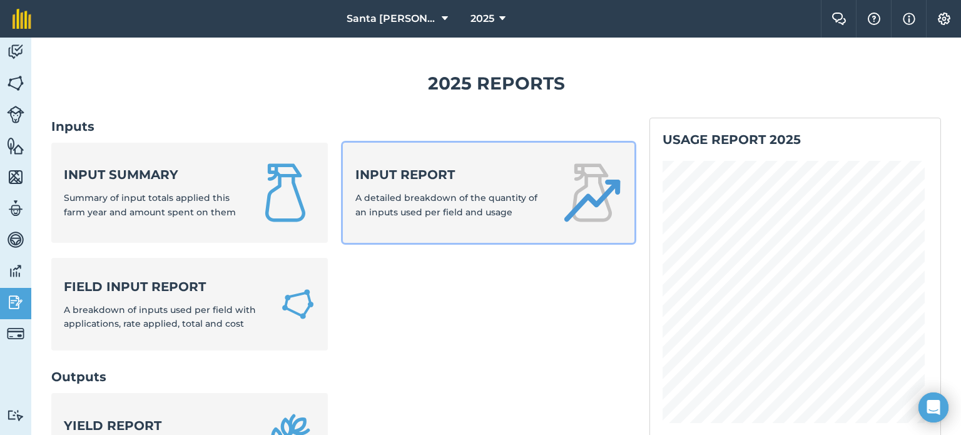
click at [383, 175] on strong "Input report" at bounding box center [450, 175] width 191 height 18
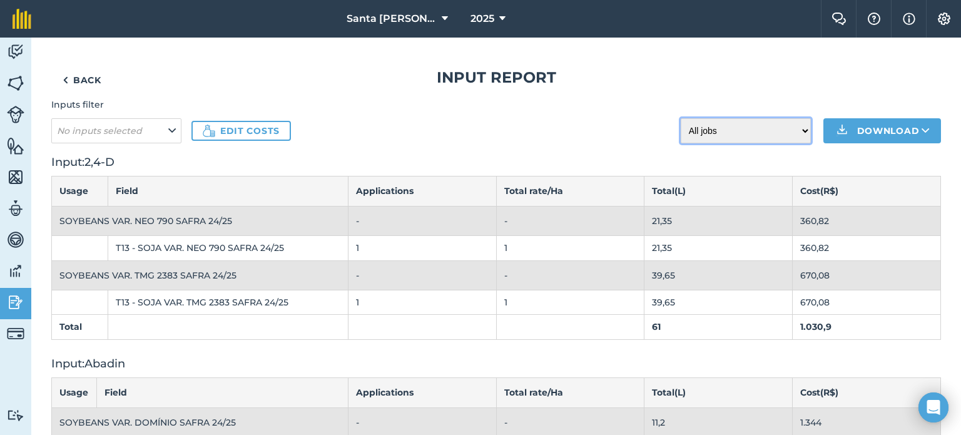
click at [745, 121] on select "All jobs Incomplete jobs Complete jobs" at bounding box center [745, 130] width 130 height 25
select select "done"
click at [680, 118] on select "All jobs Incomplete jobs Complete jobs" at bounding box center [745, 130] width 130 height 25
click at [7, 301] on img at bounding box center [16, 302] width 18 height 19
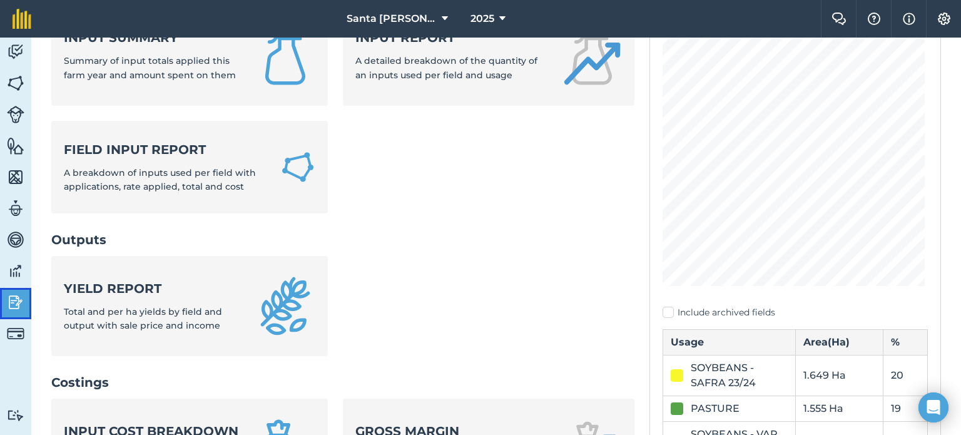
scroll to position [188, 0]
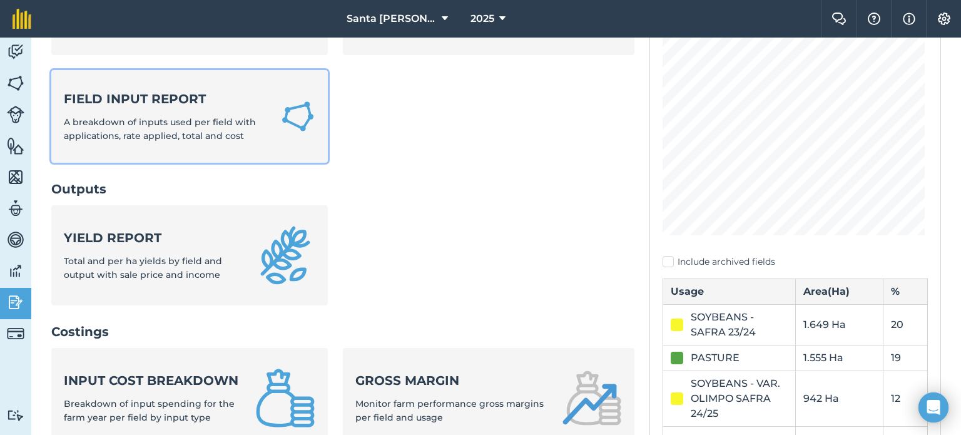
click at [213, 129] on span "A breakdown of inputs used per field with applications, rate applied, total and…" at bounding box center [160, 128] width 192 height 25
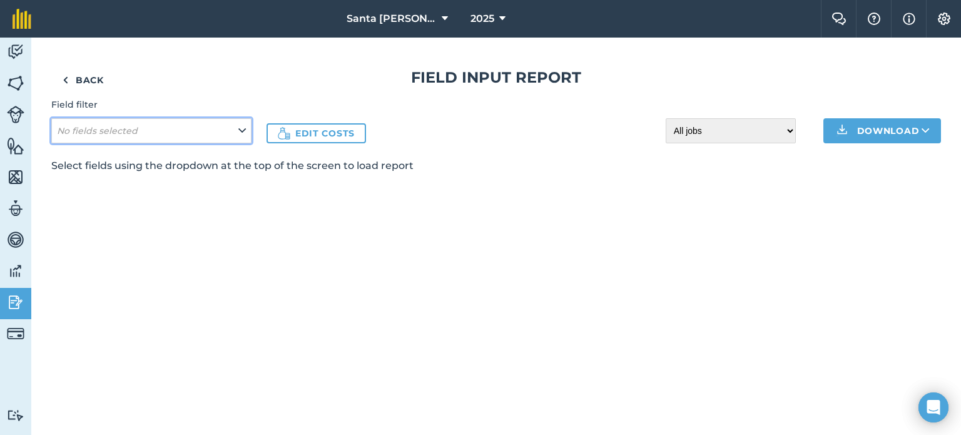
click at [203, 132] on button "No fields selected" at bounding box center [151, 130] width 200 height 25
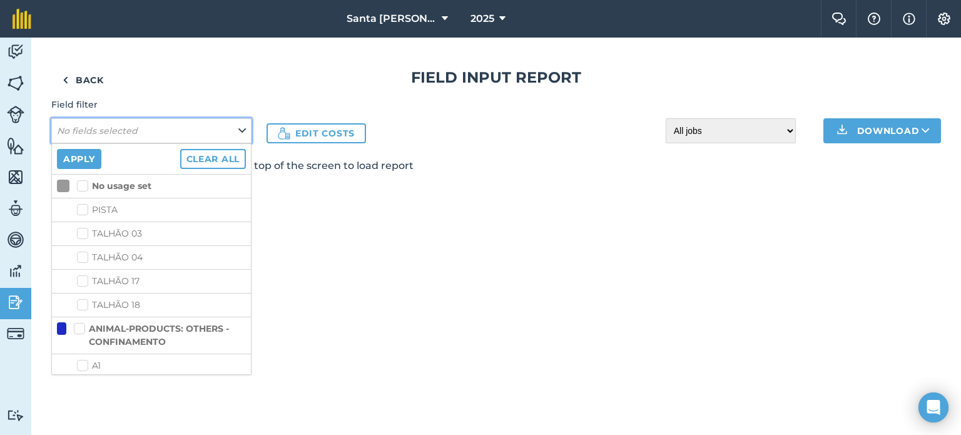
click at [203, 132] on button "No fields selected" at bounding box center [151, 130] width 200 height 25
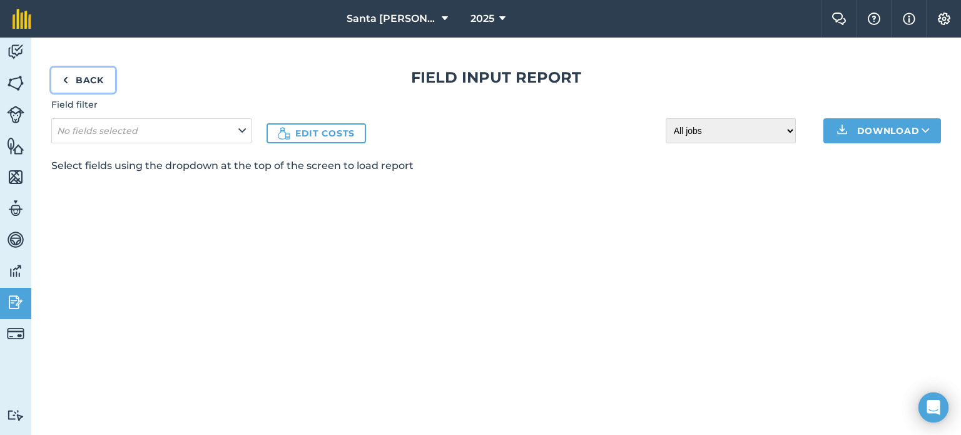
click at [93, 88] on link "Back" at bounding box center [83, 80] width 64 height 25
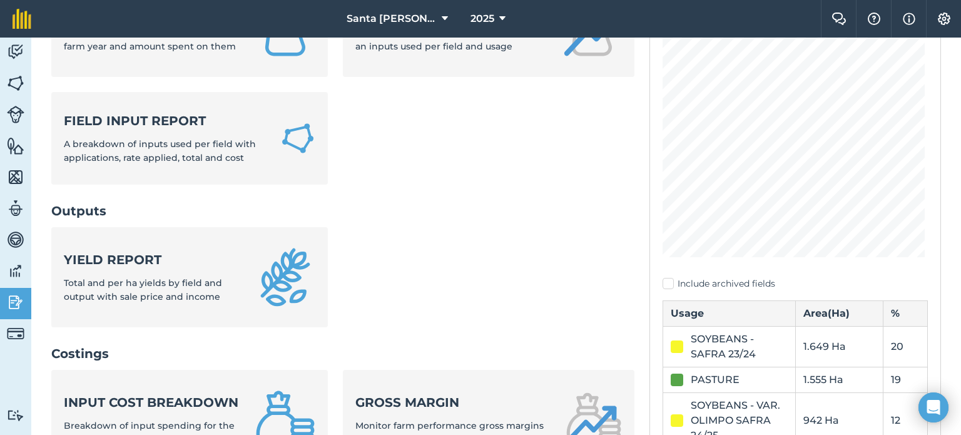
scroll to position [188, 0]
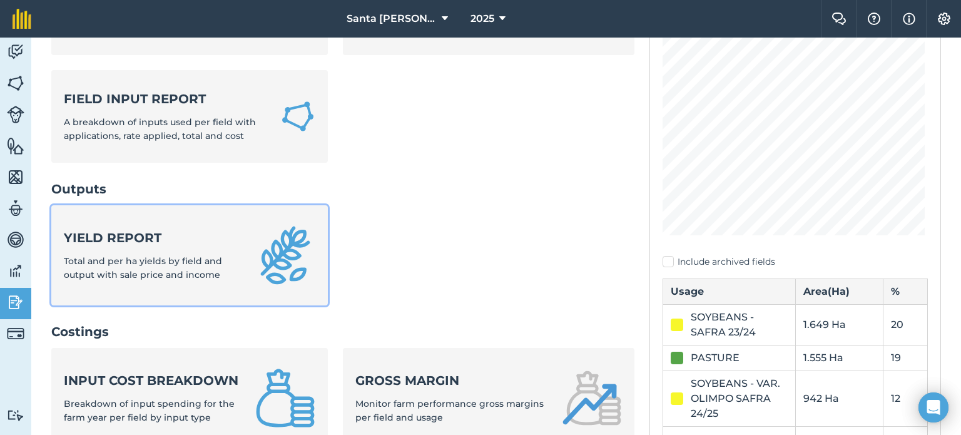
click at [197, 242] on strong "Yield report" at bounding box center [152, 238] width 176 height 18
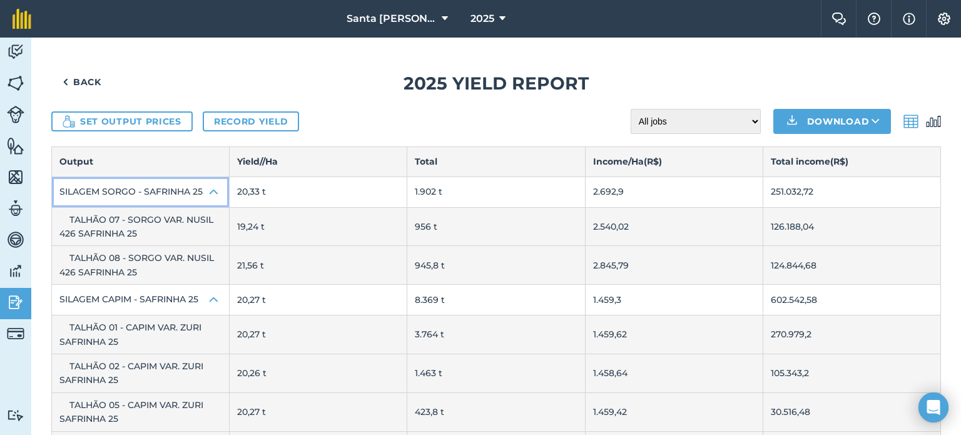
click at [206, 190] on img at bounding box center [213, 191] width 15 height 15
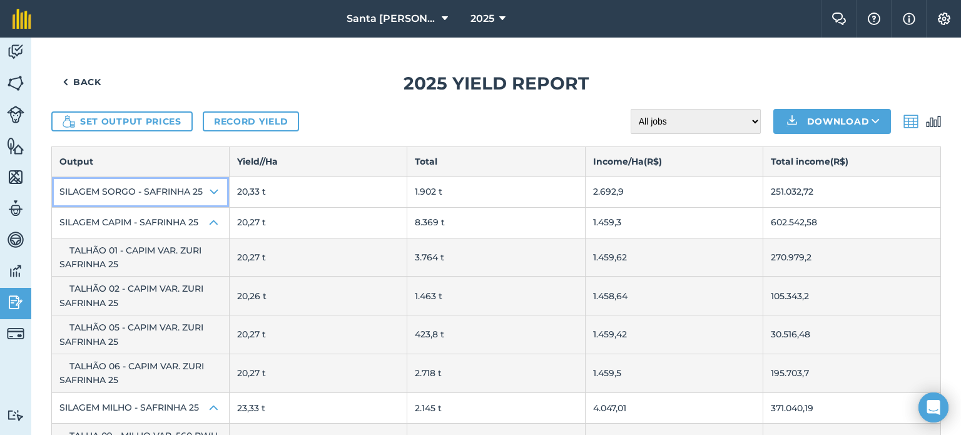
click at [208, 191] on img at bounding box center [213, 191] width 15 height 15
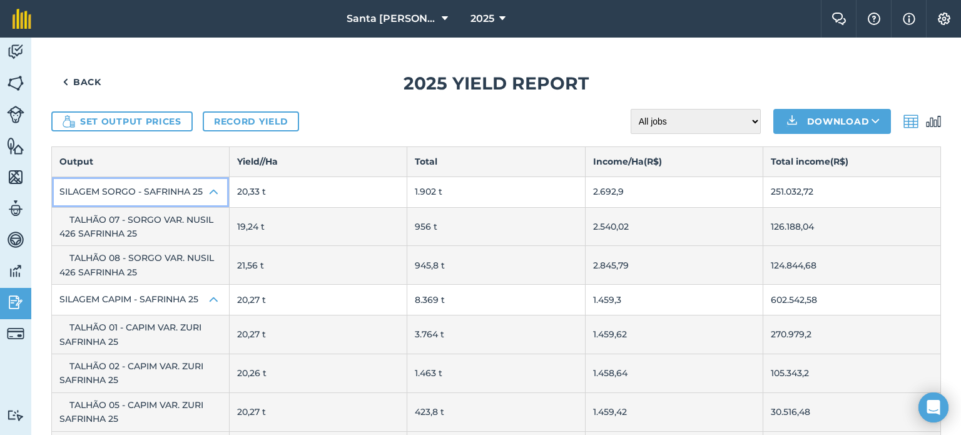
click at [208, 196] on img at bounding box center [213, 191] width 15 height 15
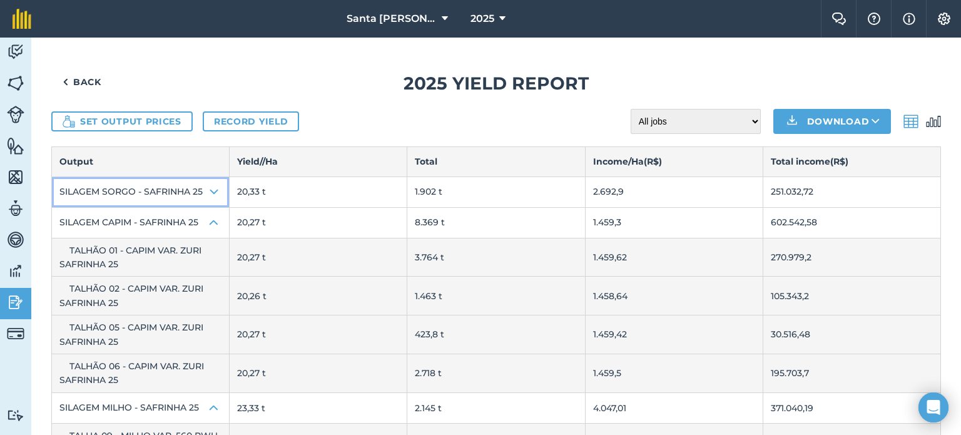
click at [208, 196] on img at bounding box center [213, 191] width 15 height 15
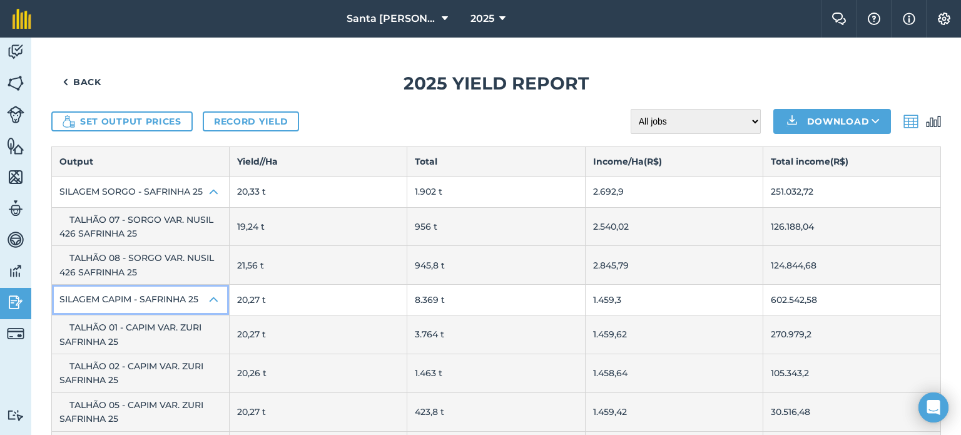
click at [215, 301] on img at bounding box center [213, 299] width 15 height 15
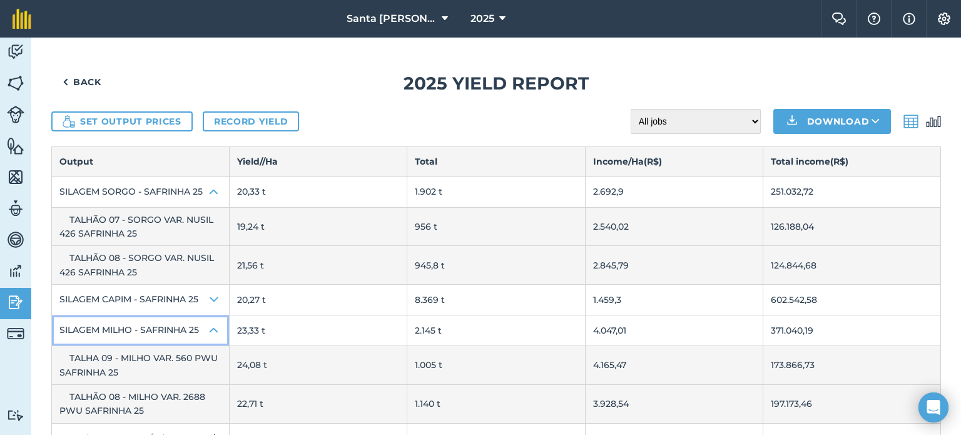
click at [217, 339] on button "SILAGEM MILHO - SAFRINHA 25" at bounding box center [140, 330] width 177 height 30
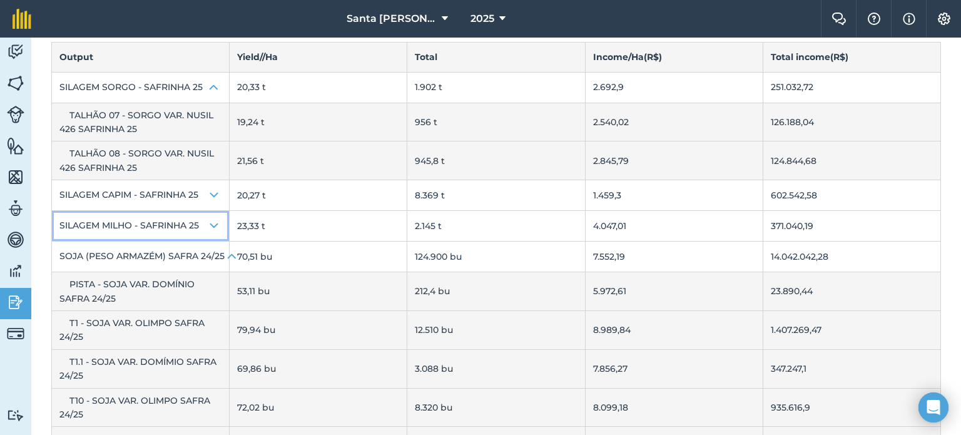
scroll to position [125, 0]
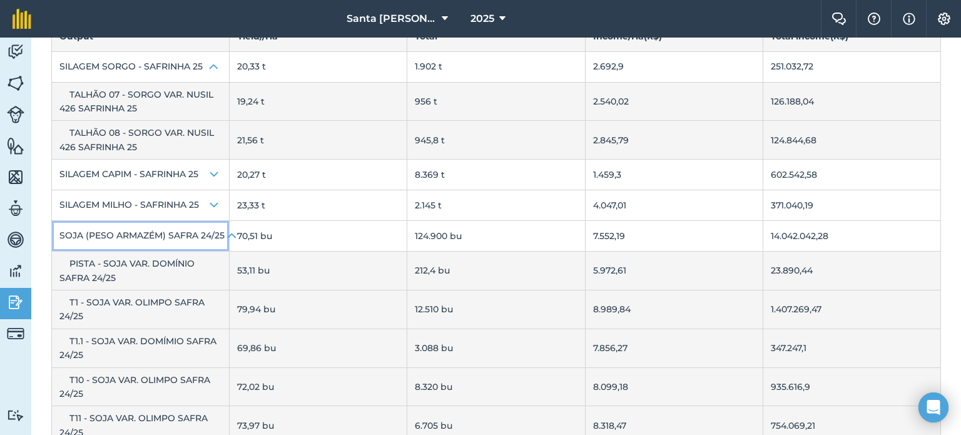
click at [213, 234] on button "SOJA (PESO ARMAZÉM) SAFRA 24/25" at bounding box center [140, 236] width 177 height 30
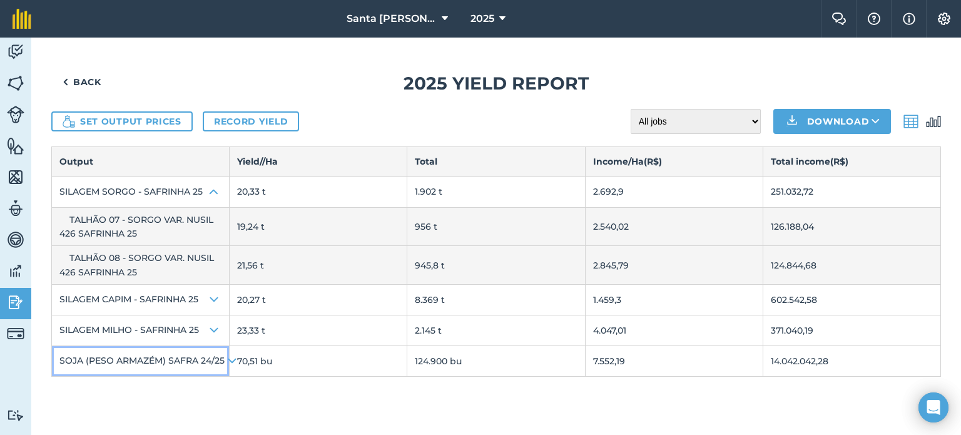
scroll to position [0, 0]
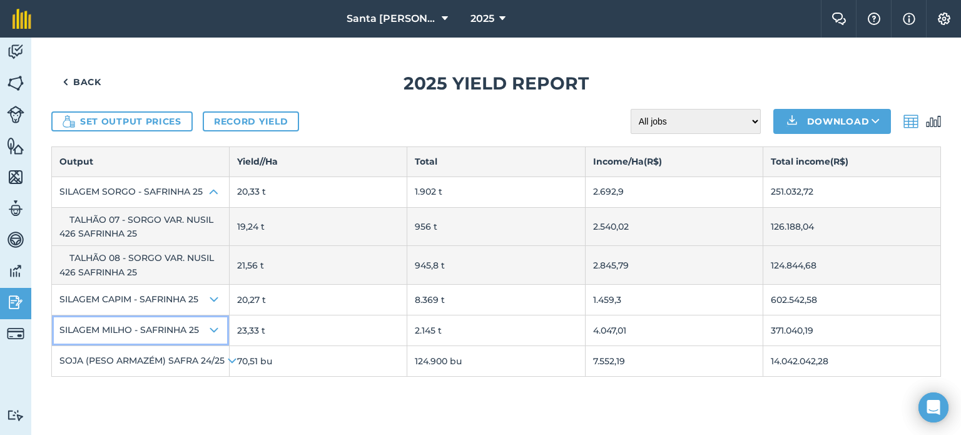
click at [215, 331] on img at bounding box center [213, 330] width 15 height 15
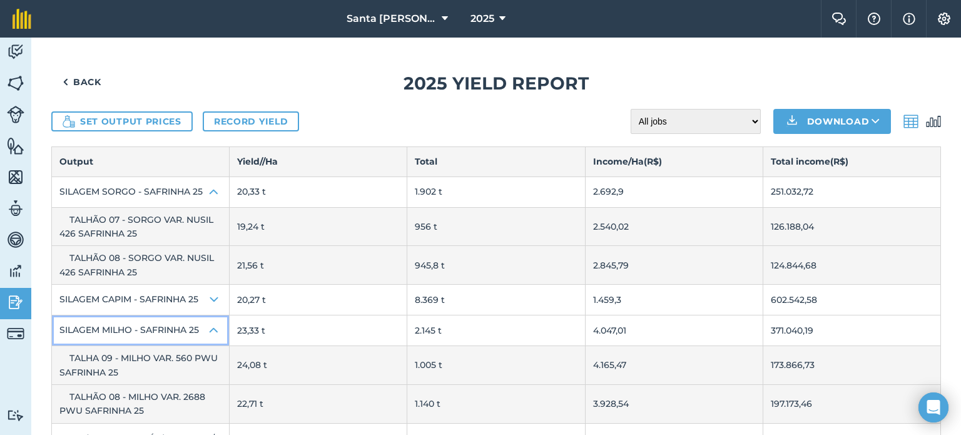
click at [215, 331] on img at bounding box center [213, 330] width 15 height 15
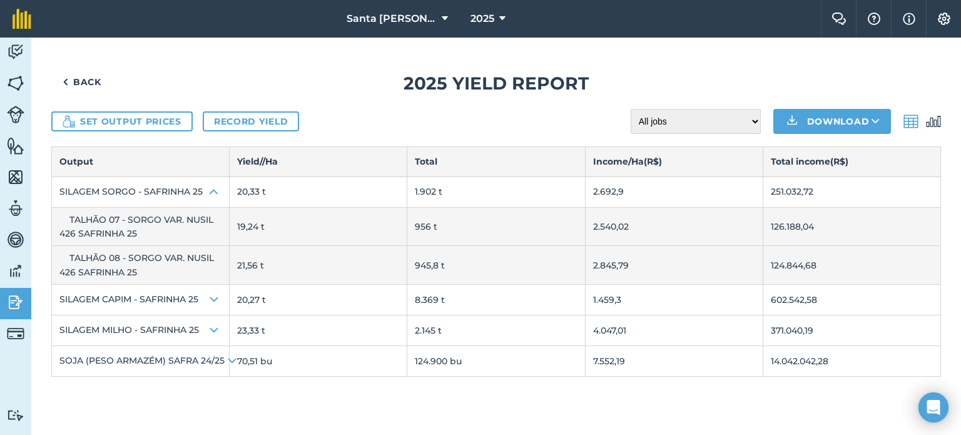
click at [213, 240] on td "TALHÃO 07 - SORGO VAR. NUSIL 426 SAFRINHA 25" at bounding box center [141, 226] width 178 height 39
click at [19, 295] on img at bounding box center [16, 302] width 18 height 19
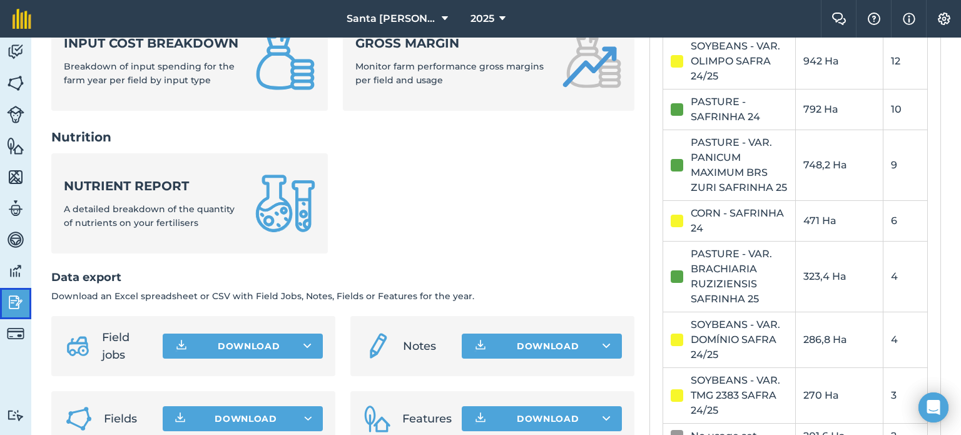
scroll to position [438, 0]
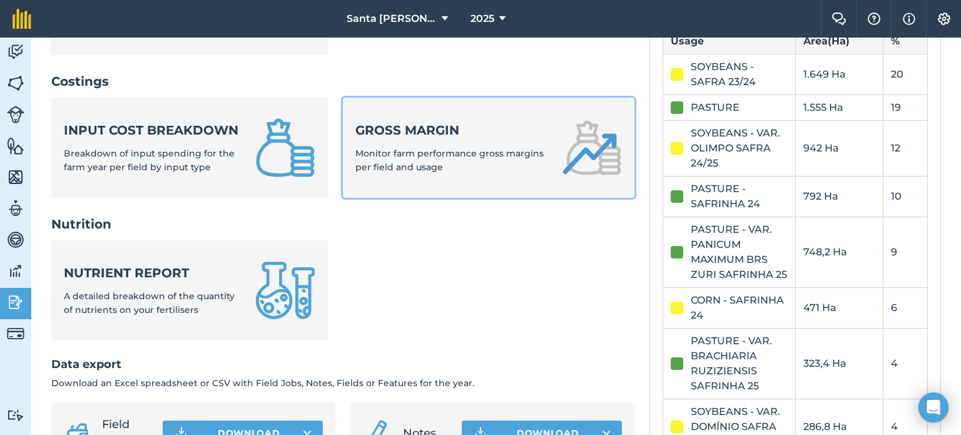
click at [499, 154] on span "Monitor farm performance gross margins per field and usage" at bounding box center [449, 160] width 188 height 25
